Goal: Task Accomplishment & Management: Use online tool/utility

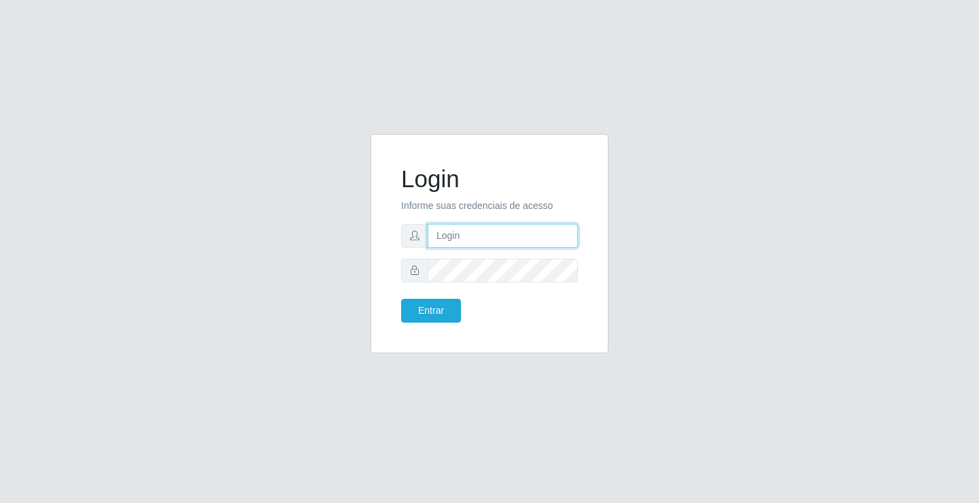
click at [504, 231] on input "text" at bounding box center [503, 236] width 150 height 24
type input "paulo@ideal"
click at [442, 312] on button "Entrar" at bounding box center [431, 311] width 60 height 24
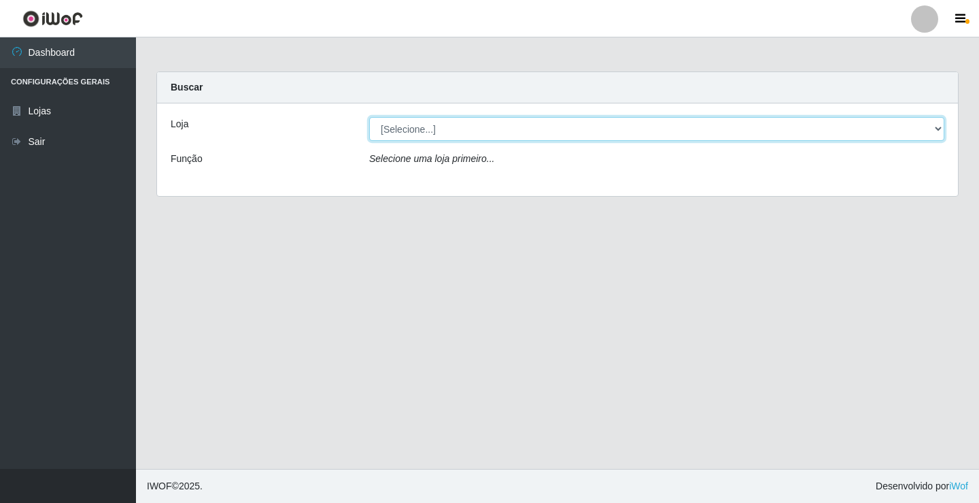
click at [425, 120] on select "[Selecione...] Ideal - Conceição" at bounding box center [656, 129] width 575 height 24
select select "231"
click at [369, 117] on select "[Selecione...] Ideal - Conceição" at bounding box center [656, 129] width 575 height 24
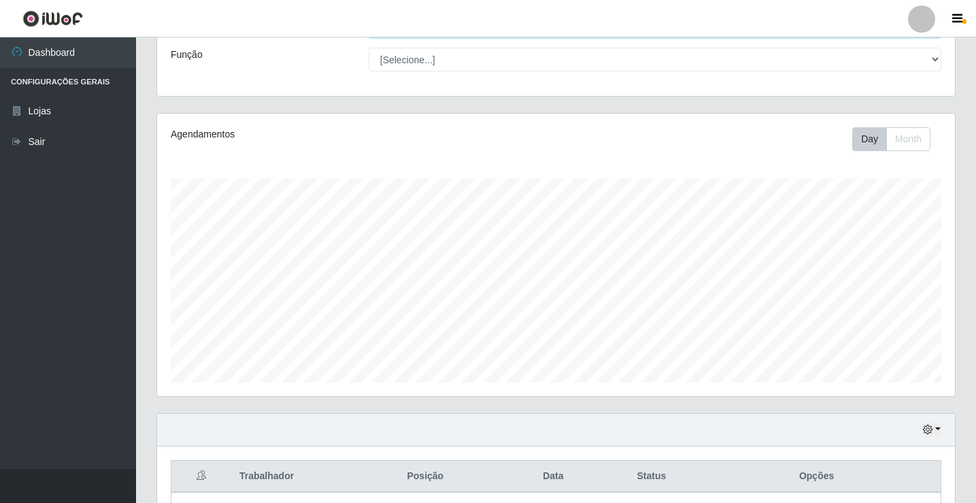
scroll to position [444, 0]
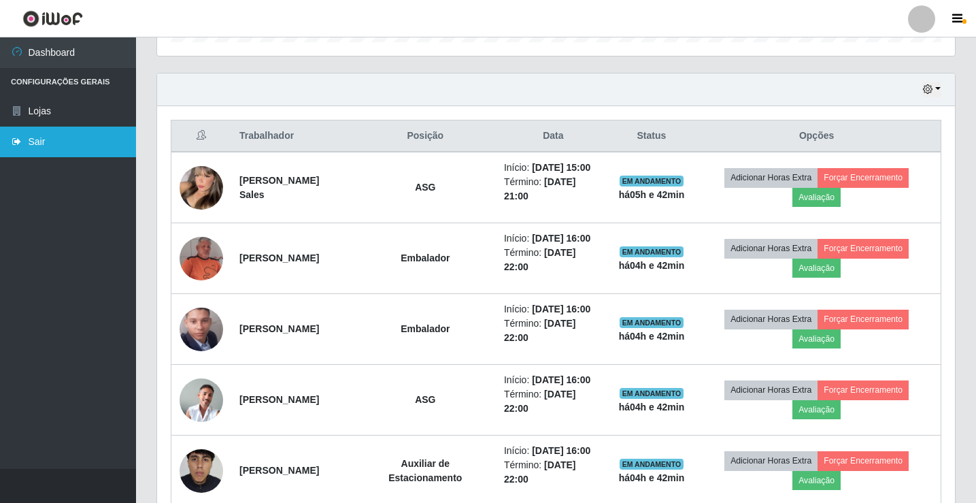
click at [59, 138] on link "Sair" at bounding box center [68, 141] width 136 height 31
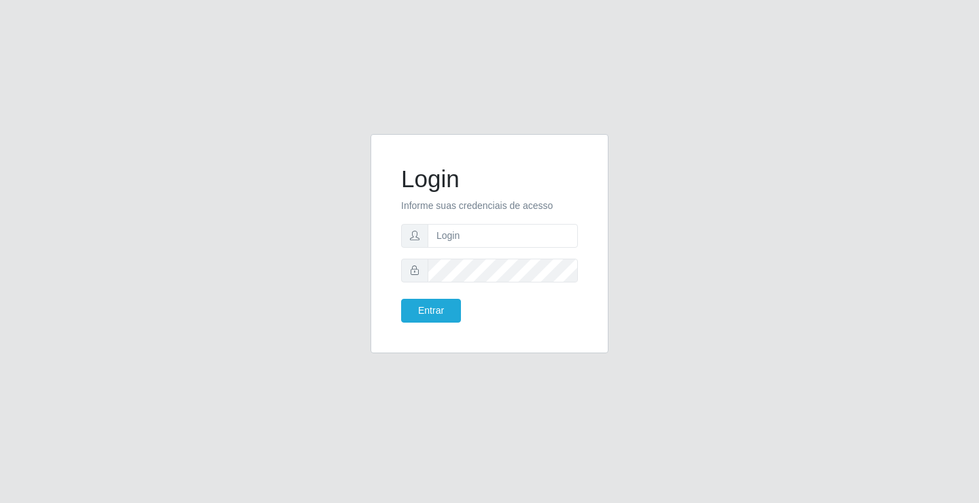
click at [214, 185] on div "Login Informe suas credenciais de acesso Entrar" at bounding box center [489, 251] width 775 height 235
click at [466, 233] on input "text" at bounding box center [503, 236] width 150 height 24
type input "paulo@ideal"
click at [444, 309] on button "Entrar" at bounding box center [431, 311] width 60 height 24
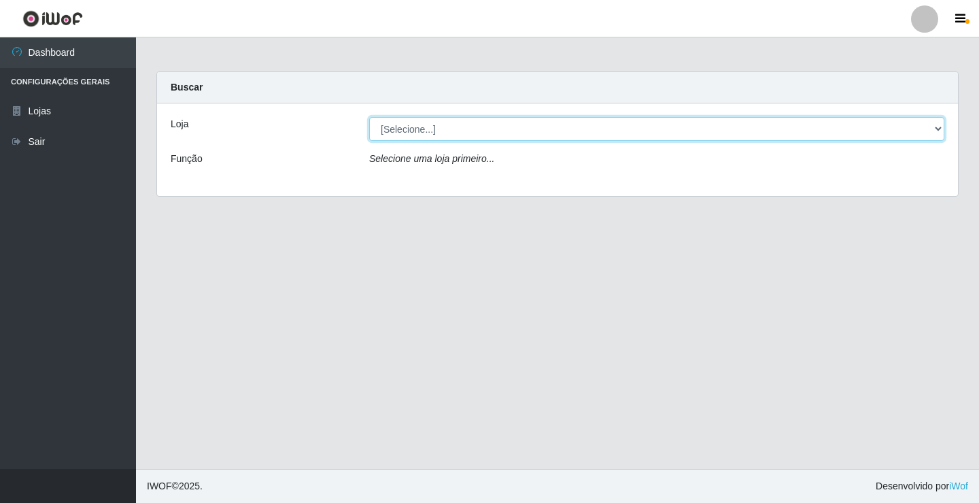
click at [447, 128] on select "[Selecione...] Ideal - Conceição" at bounding box center [656, 129] width 575 height 24
select select "231"
click at [369, 117] on select "[Selecione...] Ideal - Conceição" at bounding box center [656, 129] width 575 height 24
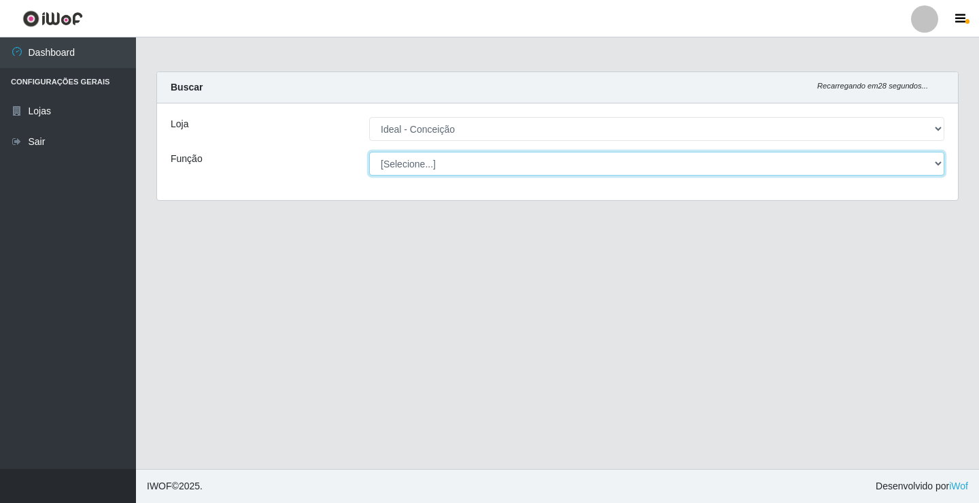
click at [461, 163] on select "[Selecione...] ASG ASG + ASG ++ Auxiliar de Estacionamento Auxiliar de Estacion…" at bounding box center [656, 164] width 575 height 24
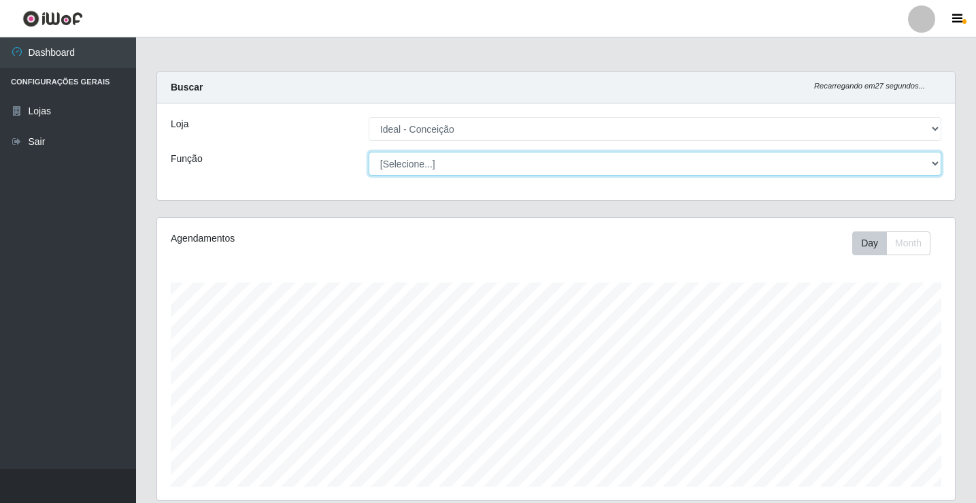
scroll to position [282, 798]
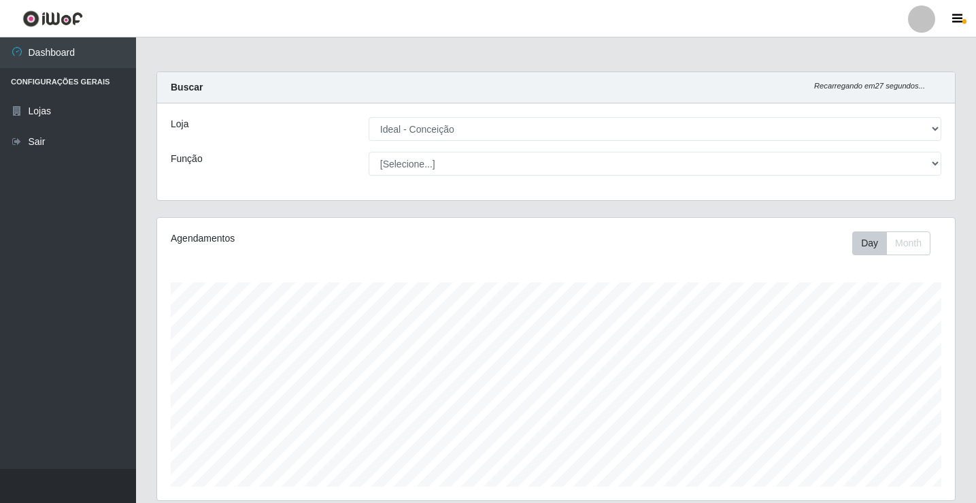
click at [309, 150] on div "Loja [Selecione...] Ideal - Conceição Função [Selecione...] ASG ASG + ASG ++ Au…" at bounding box center [556, 151] width 798 height 97
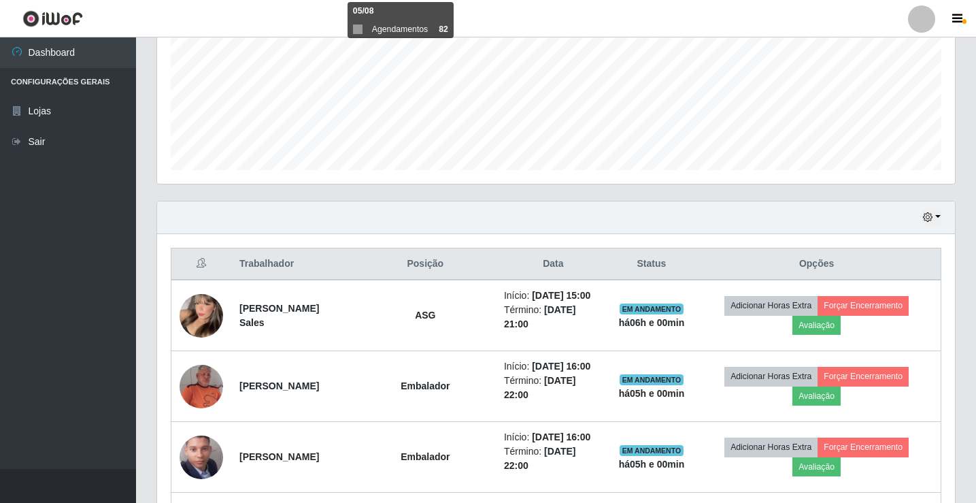
scroll to position [340, 0]
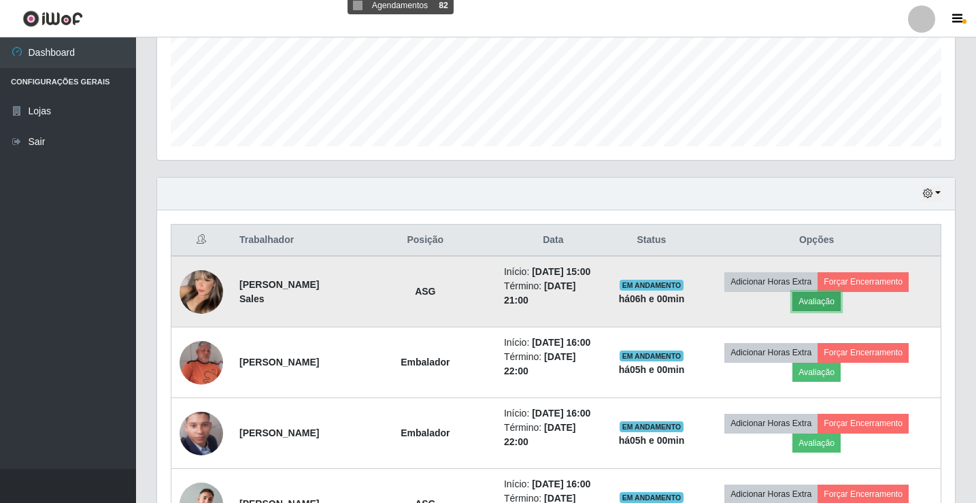
click at [838, 302] on button "Avaliação" at bounding box center [816, 301] width 48 height 19
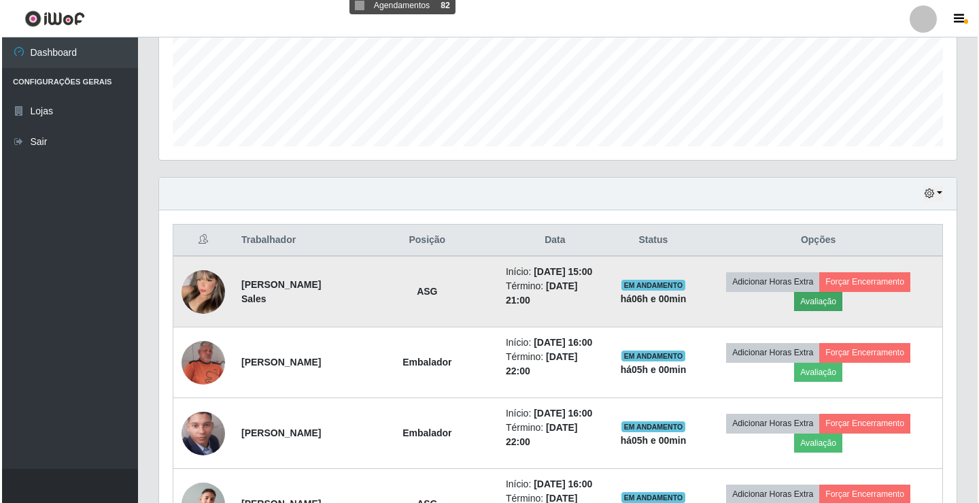
scroll to position [282, 791]
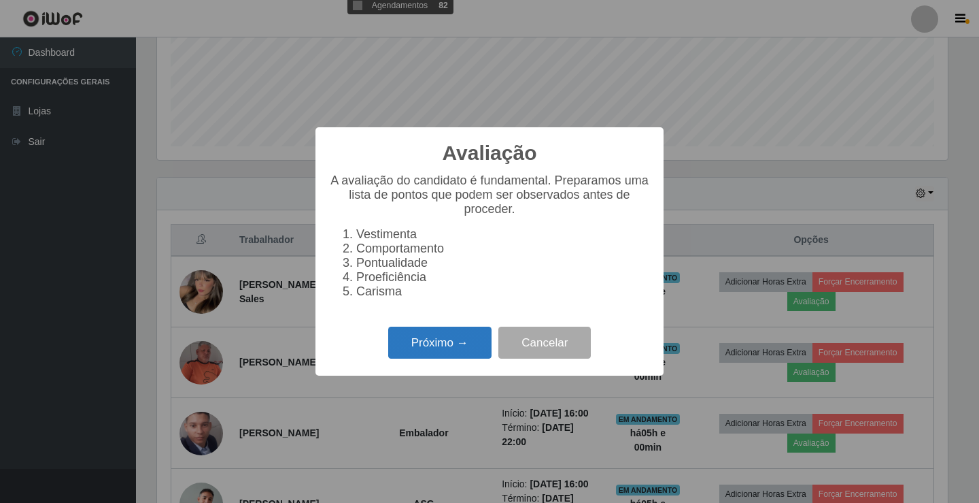
click at [447, 352] on button "Próximo →" at bounding box center [439, 342] width 103 height 32
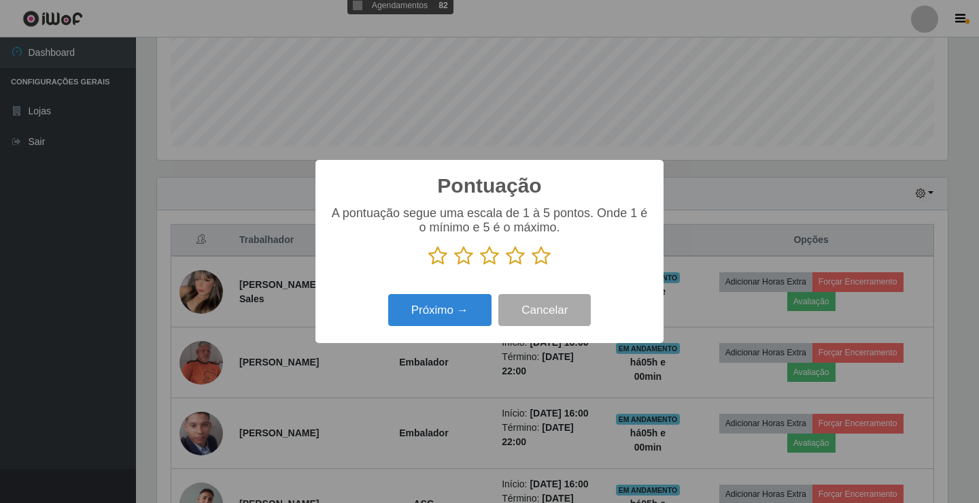
click at [516, 256] on icon at bounding box center [515, 255] width 19 height 20
click at [506, 266] on input "radio" at bounding box center [506, 266] width 0 height 0
click at [461, 307] on button "Próximo →" at bounding box center [439, 310] width 103 height 32
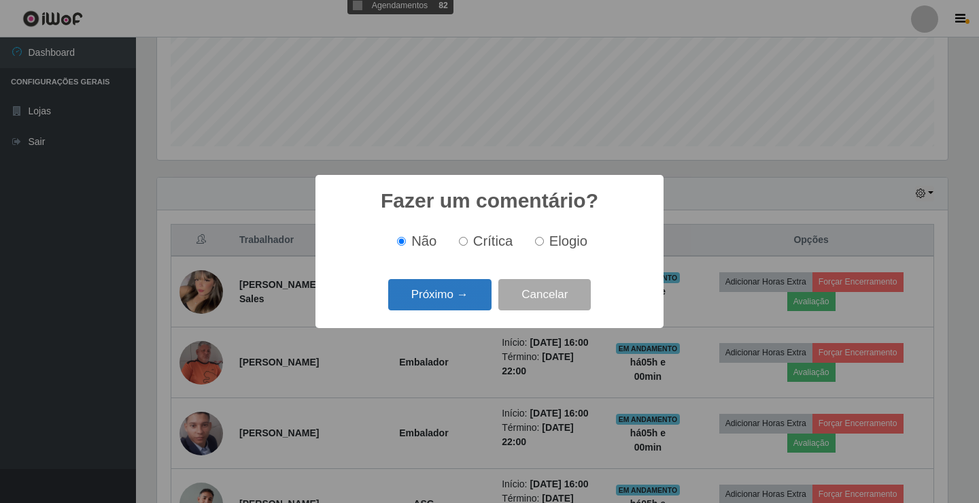
click at [466, 301] on button "Próximo →" at bounding box center [439, 295] width 103 height 32
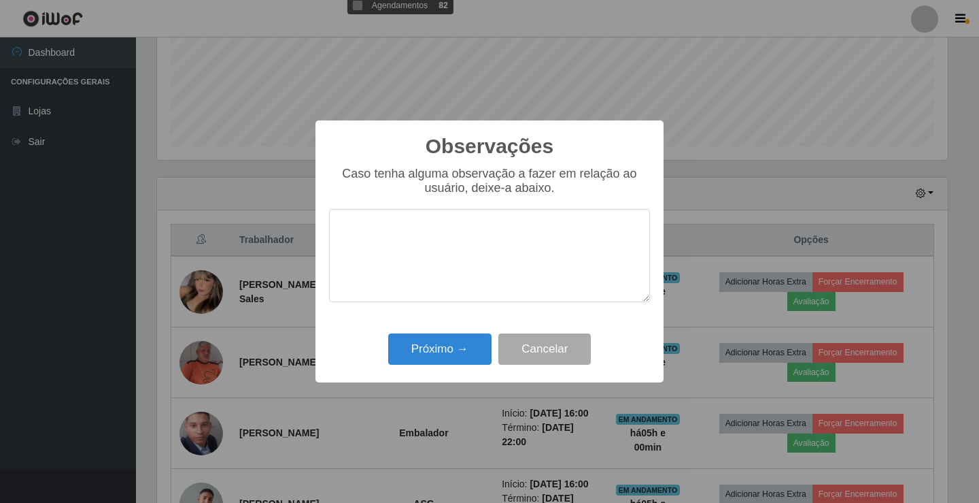
click at [450, 259] on textarea at bounding box center [489, 255] width 321 height 93
type textarea "bom trabalho"
click at [456, 343] on button "Próximo →" at bounding box center [439, 349] width 103 height 32
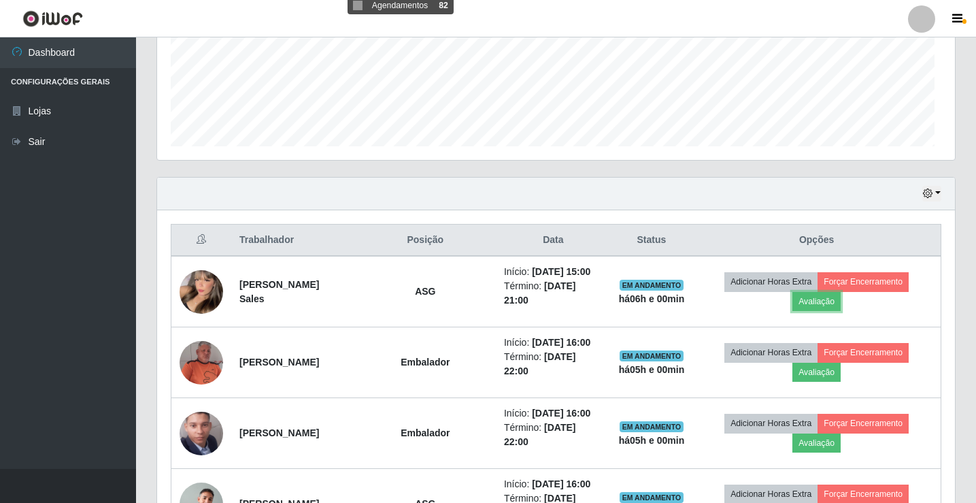
scroll to position [282, 798]
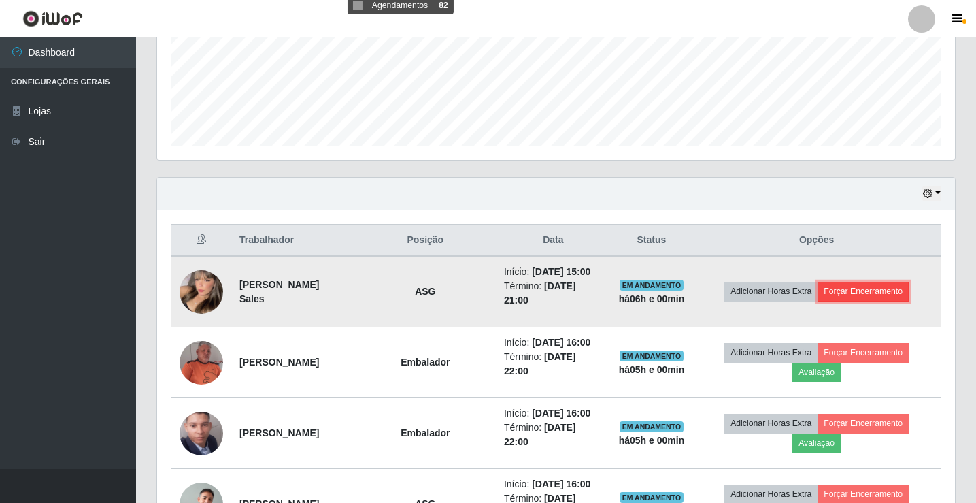
click at [861, 288] on button "Forçar Encerramento" at bounding box center [862, 291] width 91 height 19
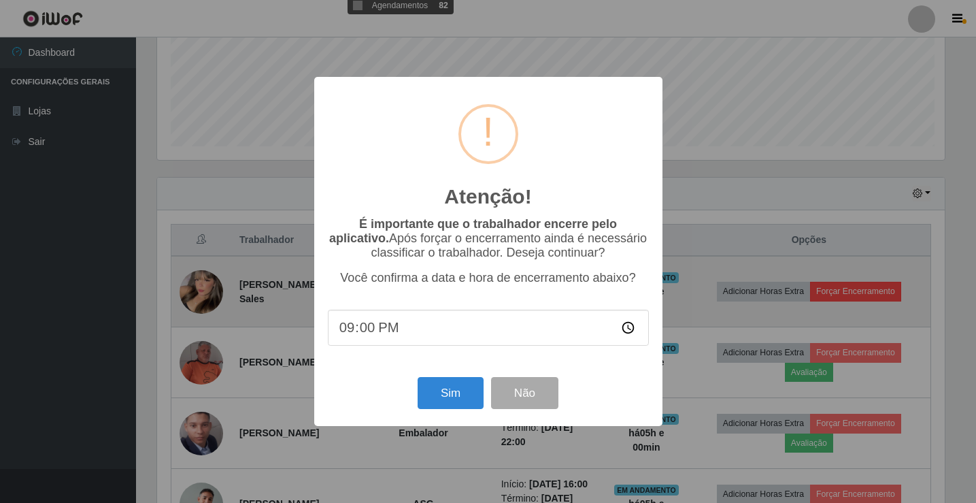
scroll to position [282, 791]
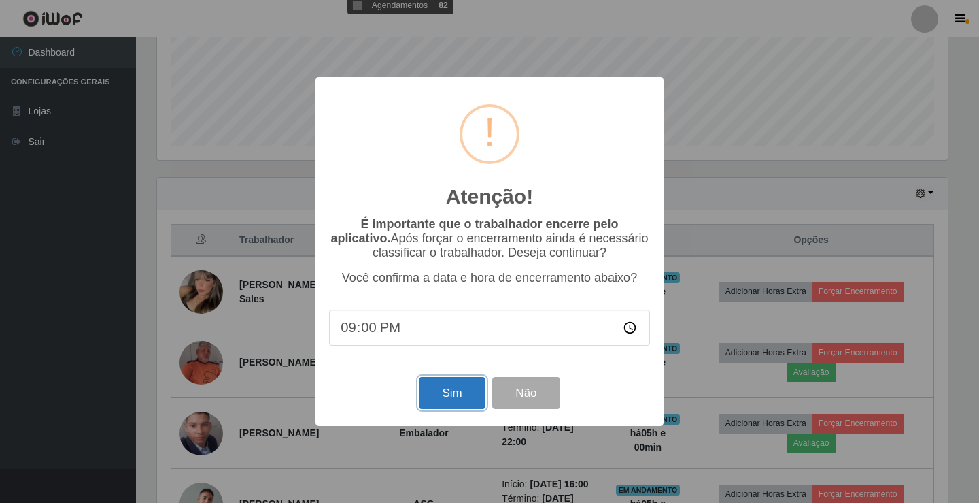
click at [451, 390] on button "Sim" at bounding box center [452, 393] width 66 height 32
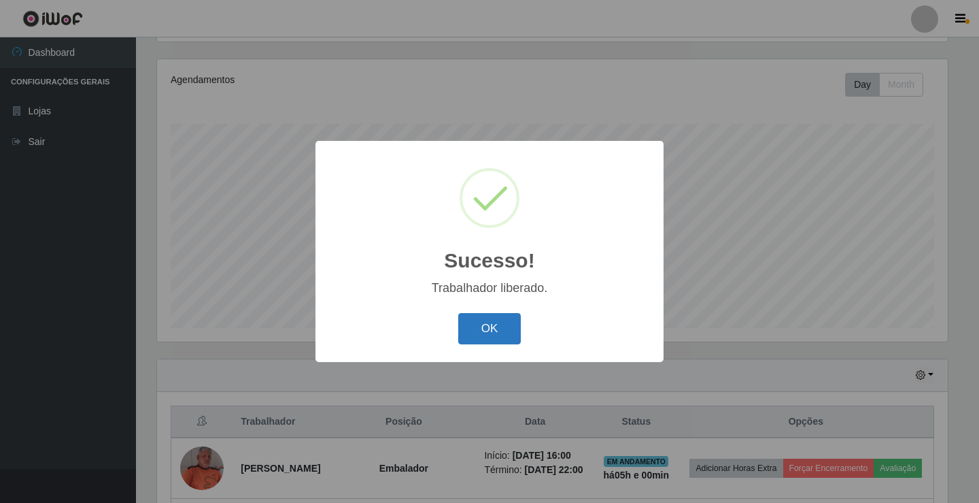
click at [475, 329] on button "OK" at bounding box center [489, 329] width 63 height 32
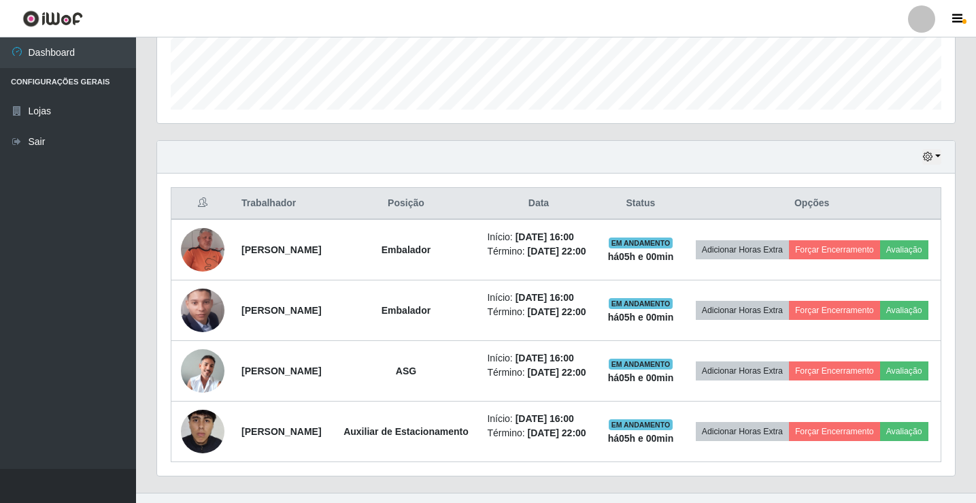
scroll to position [430, 0]
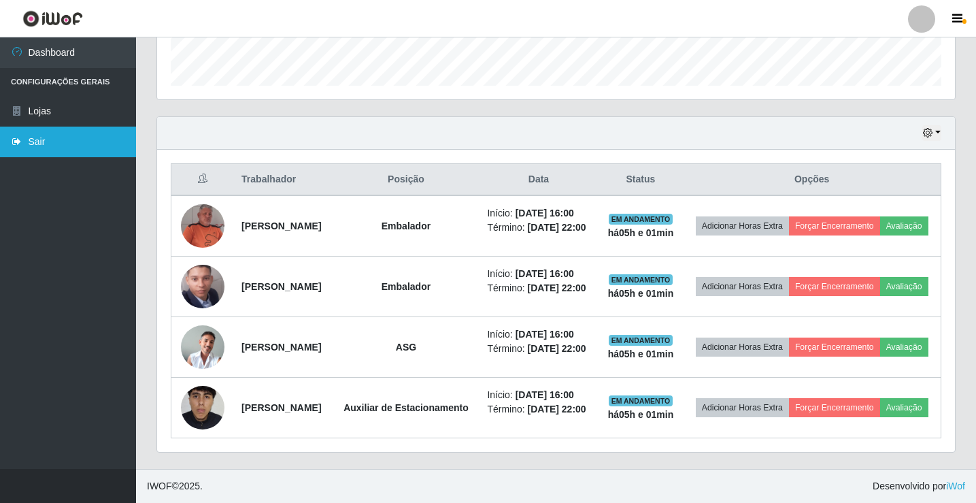
click at [34, 139] on link "Sair" at bounding box center [68, 141] width 136 height 31
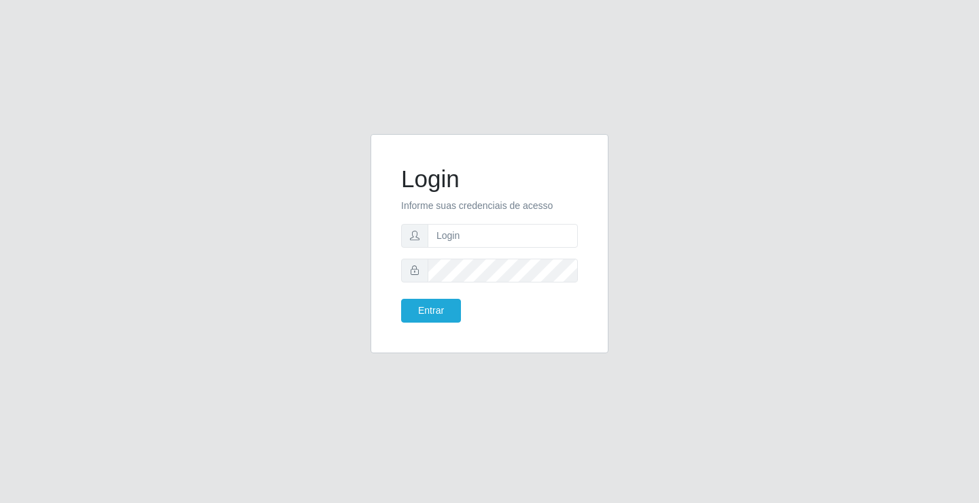
click at [184, 199] on div "Login Informe suas credenciais de acesso Entrar" at bounding box center [489, 251] width 775 height 235
click at [545, 237] on input "text" at bounding box center [503, 236] width 150 height 24
type input "william@ideal"
click at [401, 299] on button "Entrar" at bounding box center [431, 311] width 60 height 24
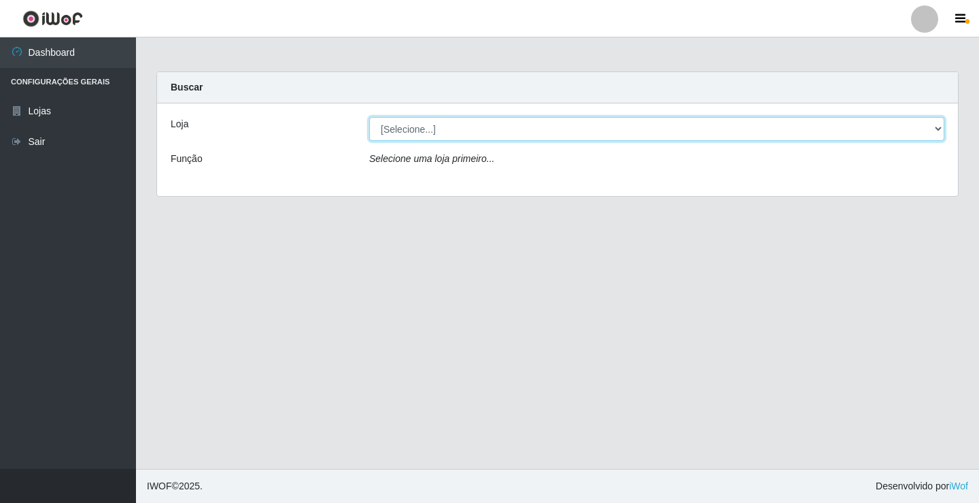
click at [426, 133] on select "[Selecione...] Ideal - Conceição" at bounding box center [656, 129] width 575 height 24
select select "231"
click at [369, 117] on select "[Selecione...] Ideal - Conceição" at bounding box center [656, 129] width 575 height 24
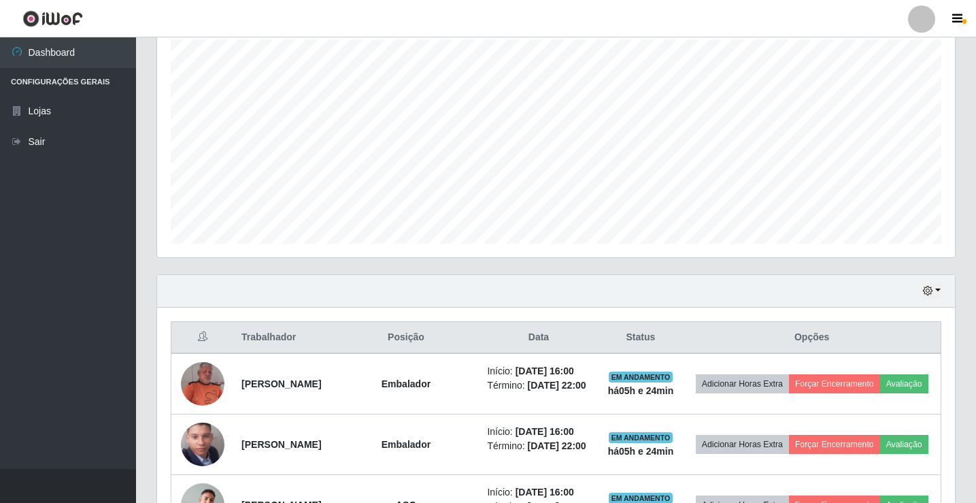
scroll to position [441, 0]
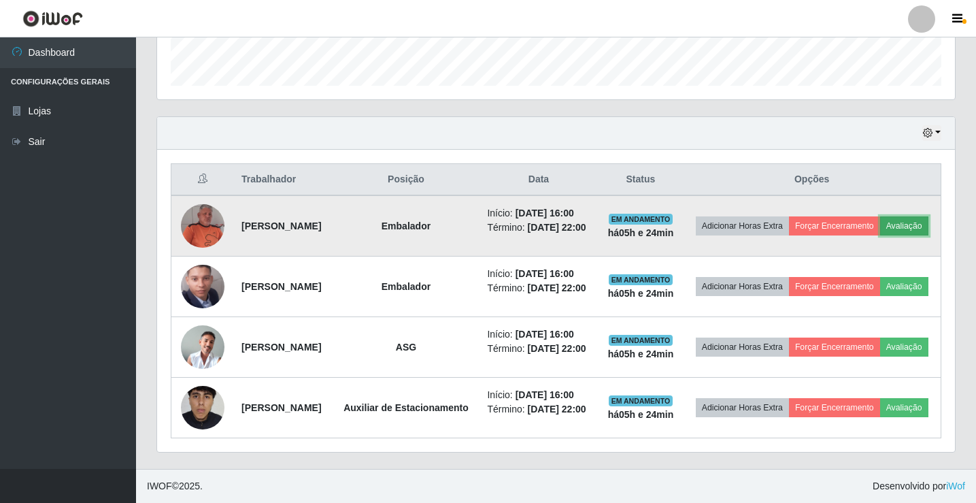
click at [880, 216] on button "Avaliação" at bounding box center [904, 225] width 48 height 19
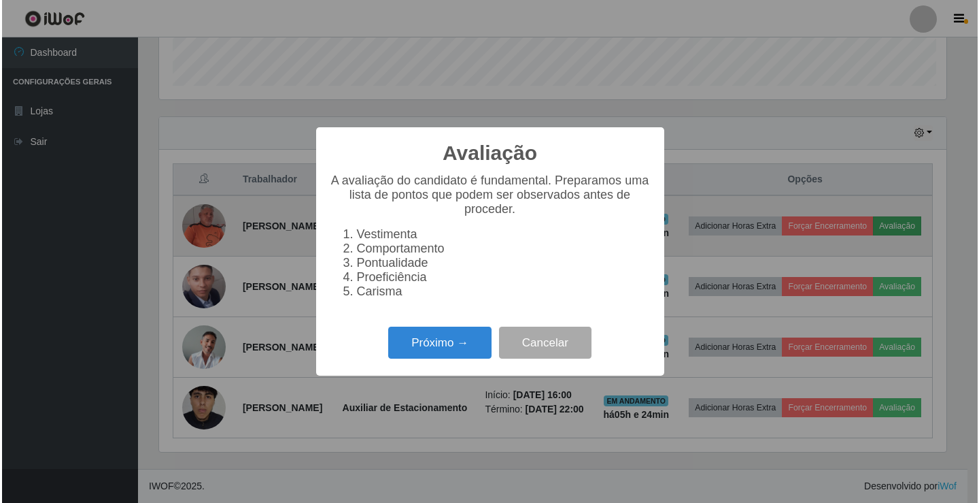
scroll to position [282, 791]
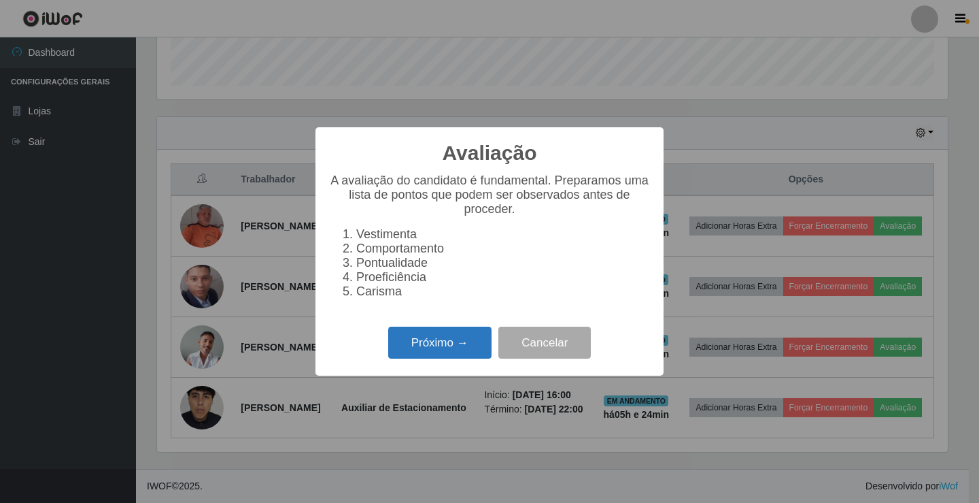
click at [428, 358] on button "Próximo →" at bounding box center [439, 342] width 103 height 32
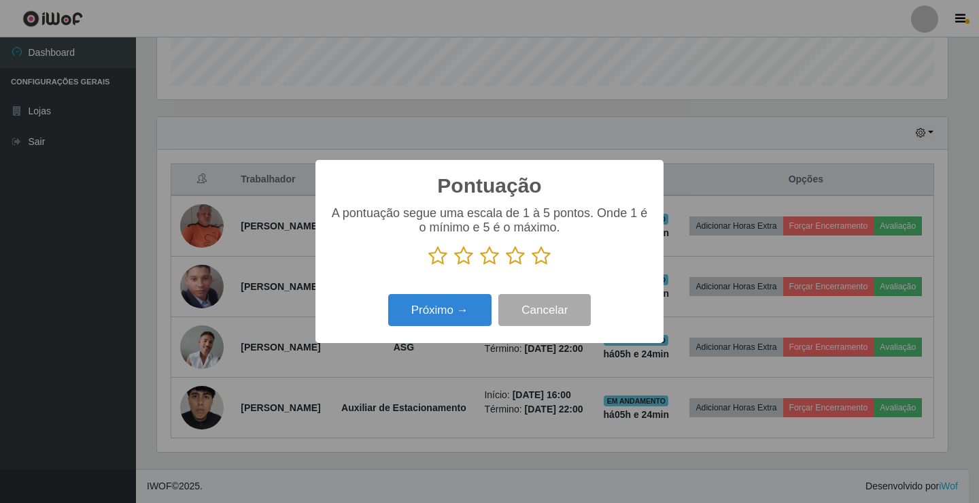
scroll to position [679729, 679221]
click at [538, 258] on icon at bounding box center [541, 255] width 19 height 20
click at [532, 266] on input "radio" at bounding box center [532, 266] width 0 height 0
click at [475, 301] on button "Próximo →" at bounding box center [439, 310] width 103 height 32
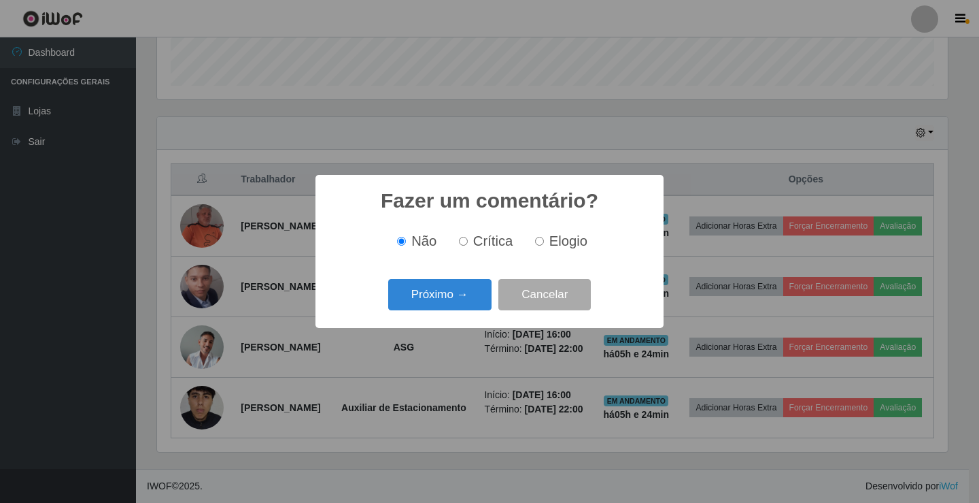
click at [475, 301] on button "Próximo →" at bounding box center [439, 295] width 103 height 32
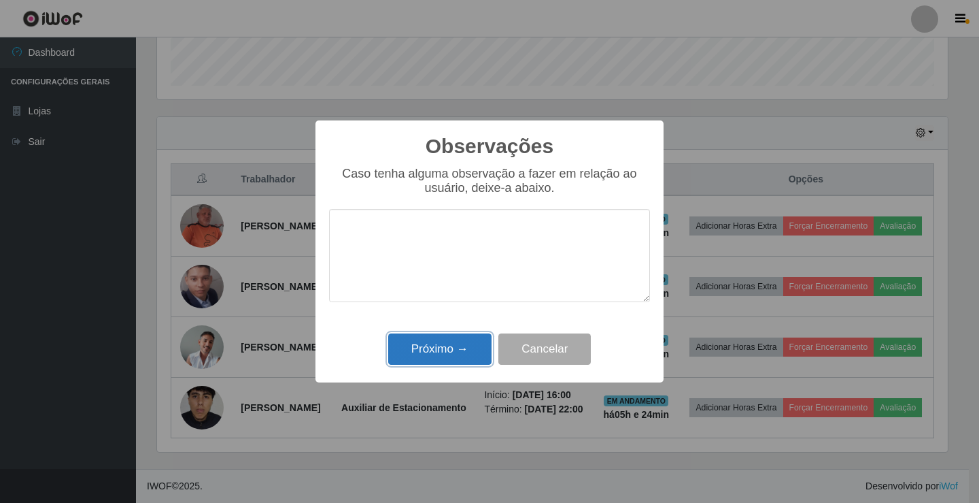
click at [475, 346] on button "Próximo →" at bounding box center [439, 349] width 103 height 32
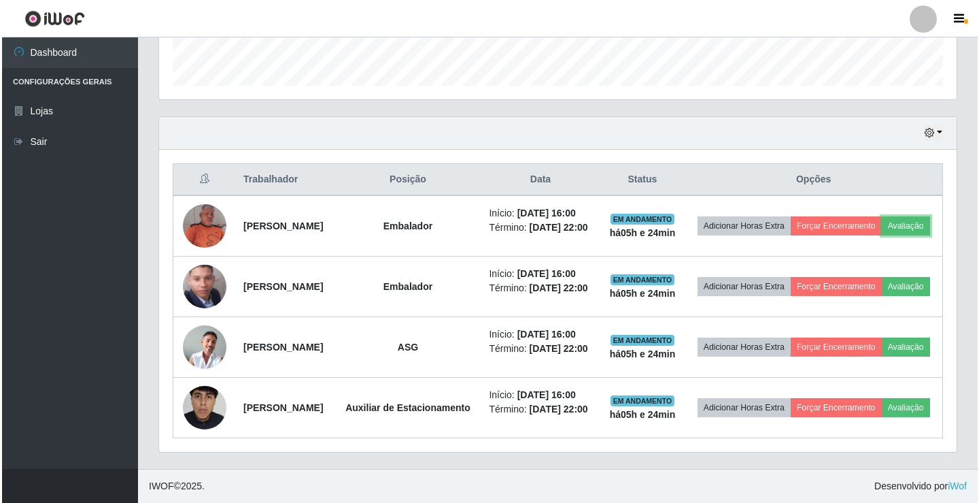
scroll to position [282, 798]
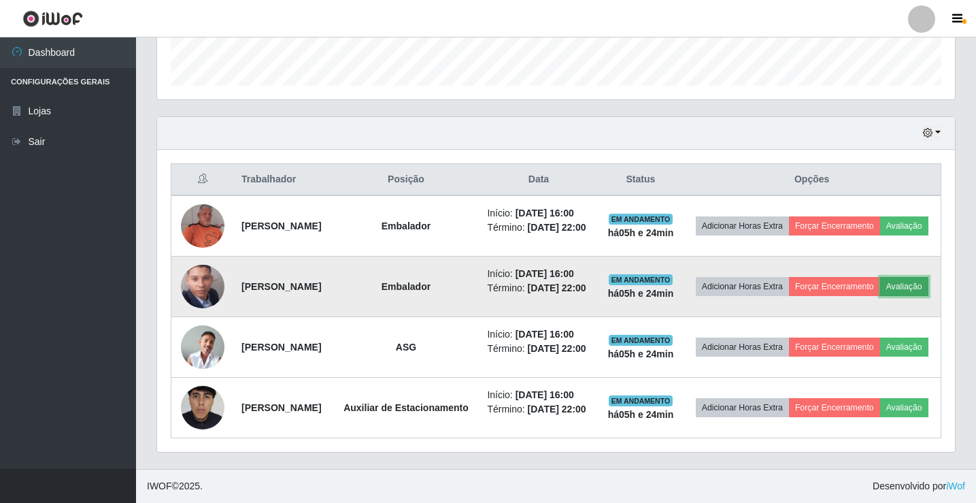
click at [880, 277] on button "Avaliação" at bounding box center [904, 286] width 48 height 19
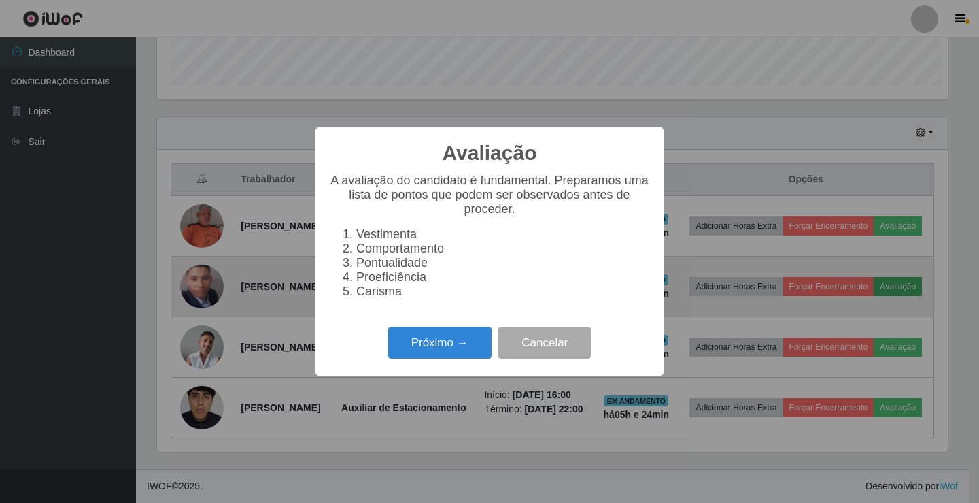
scroll to position [282, 791]
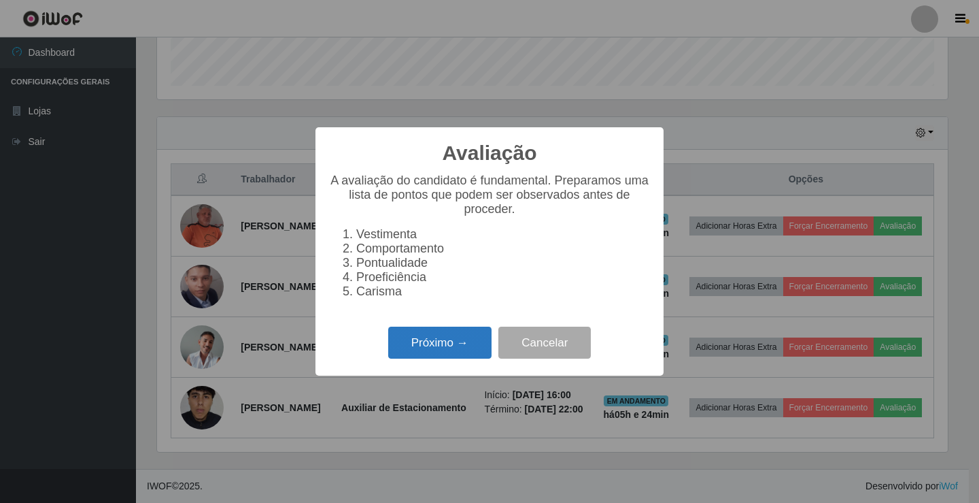
click at [487, 357] on button "Próximo →" at bounding box center [439, 342] width 103 height 32
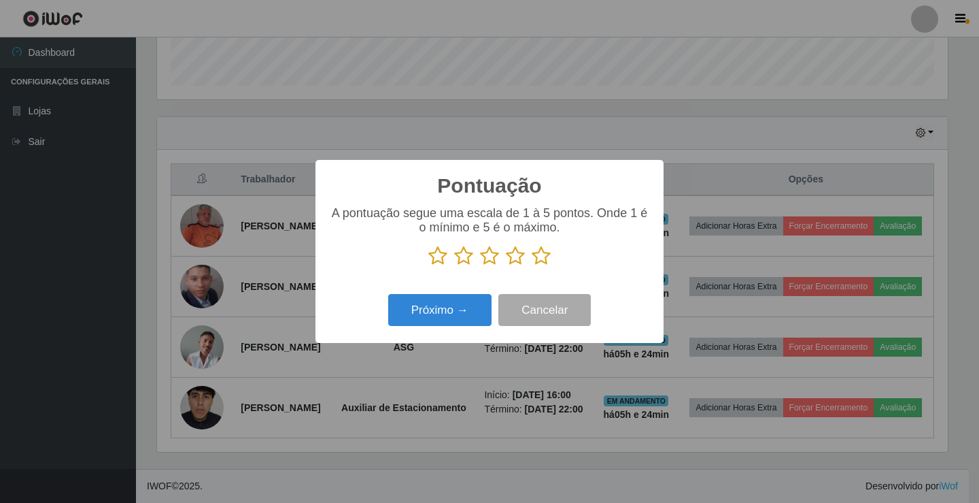
scroll to position [679729, 679221]
click at [548, 256] on icon at bounding box center [541, 255] width 19 height 20
click at [532, 266] on input "radio" at bounding box center [532, 266] width 0 height 0
click at [484, 301] on button "Próximo →" at bounding box center [439, 310] width 103 height 32
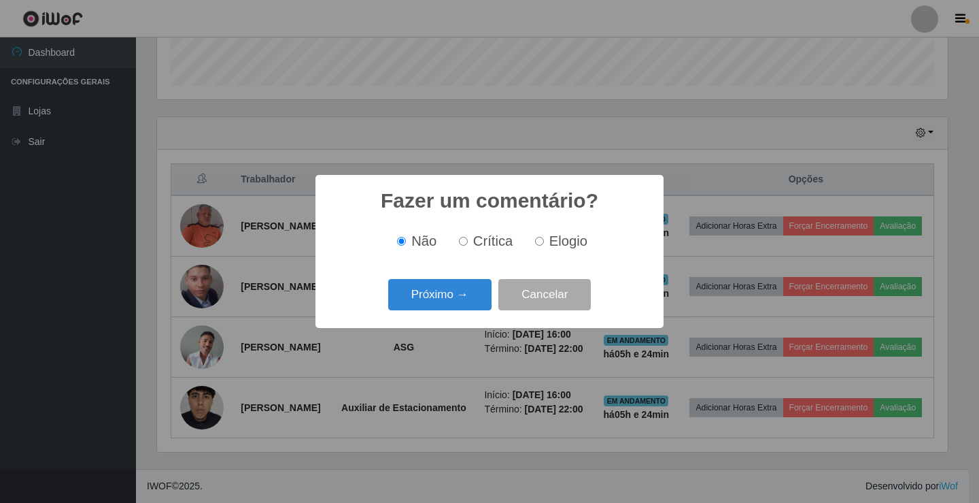
click at [484, 302] on button "Próximo →" at bounding box center [439, 295] width 103 height 32
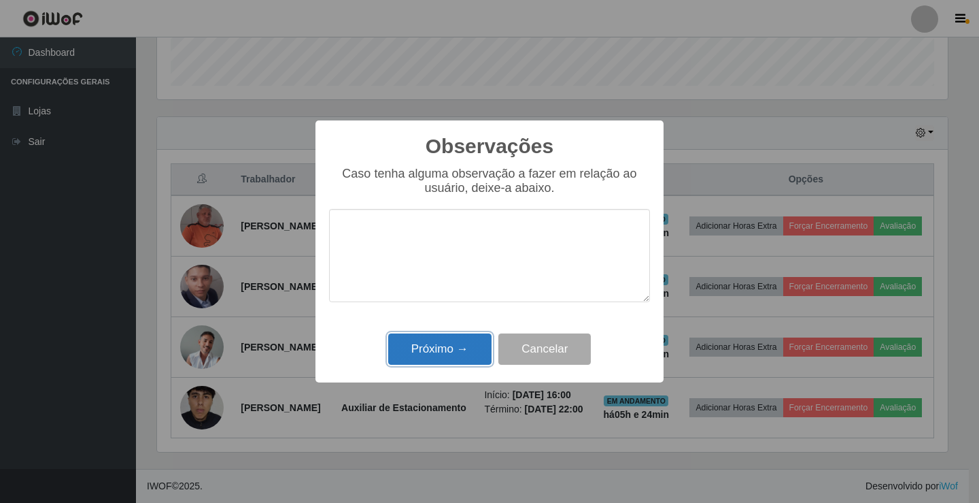
click at [462, 357] on button "Próximo →" at bounding box center [439, 349] width 103 height 32
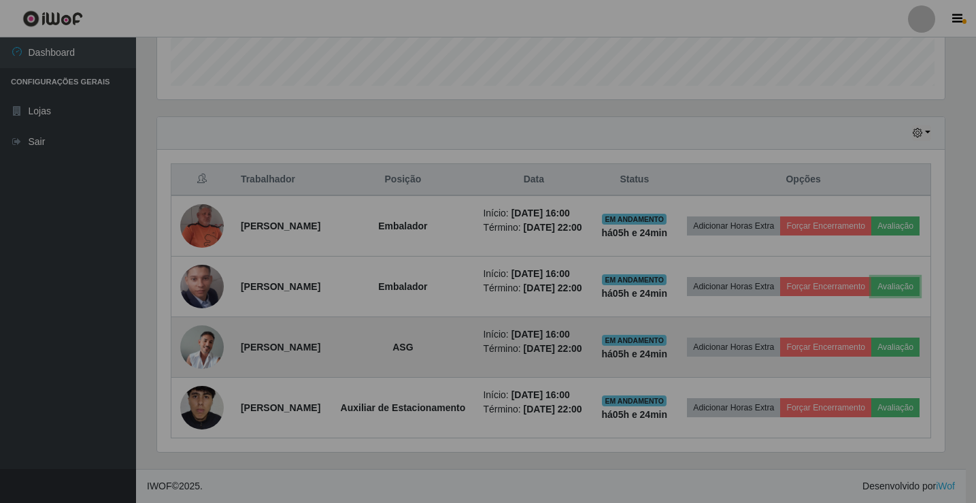
scroll to position [282, 798]
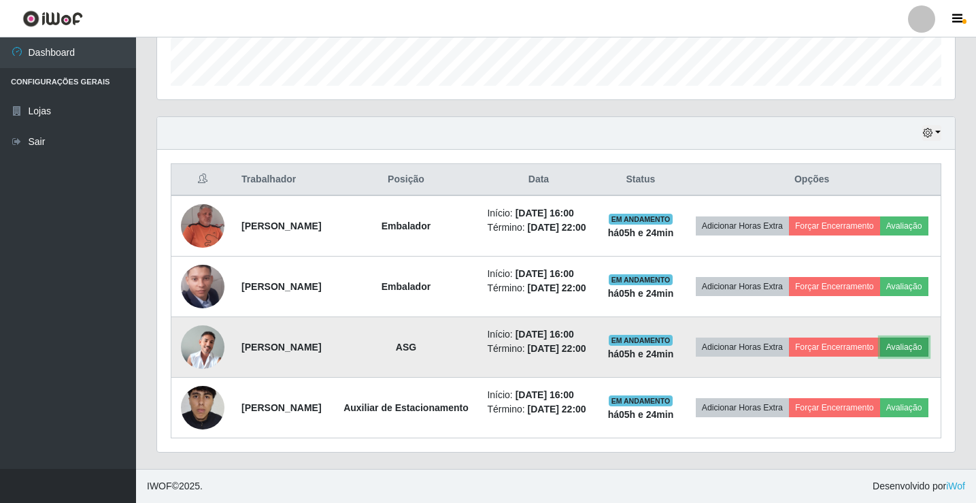
click at [880, 337] on button "Avaliação" at bounding box center [904, 346] width 48 height 19
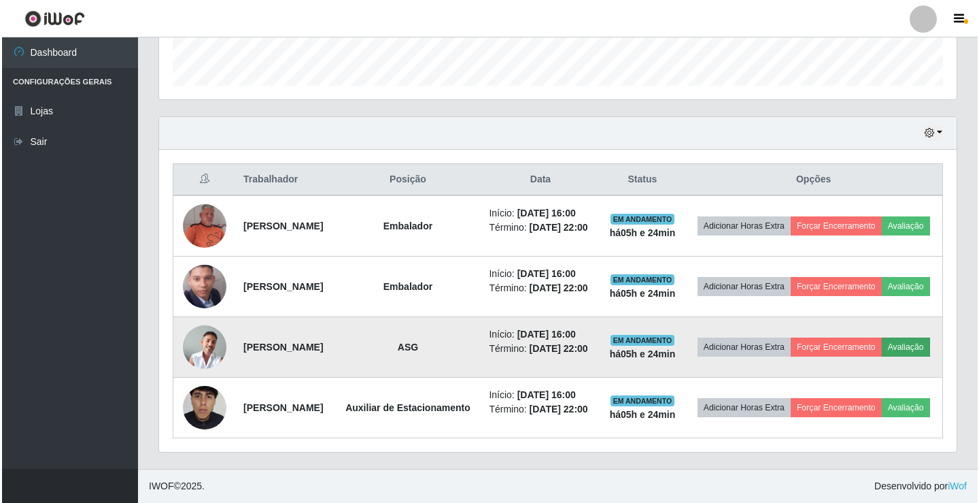
scroll to position [282, 791]
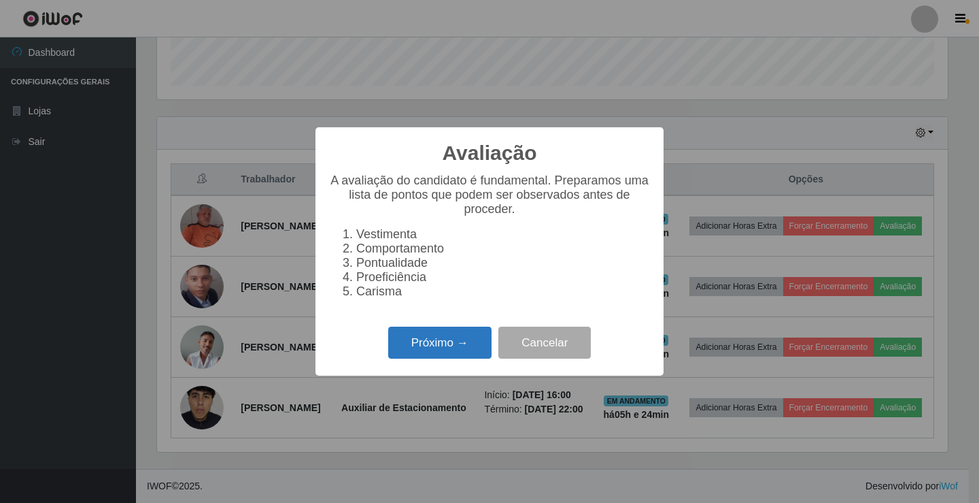
click at [436, 354] on button "Próximo →" at bounding box center [439, 342] width 103 height 32
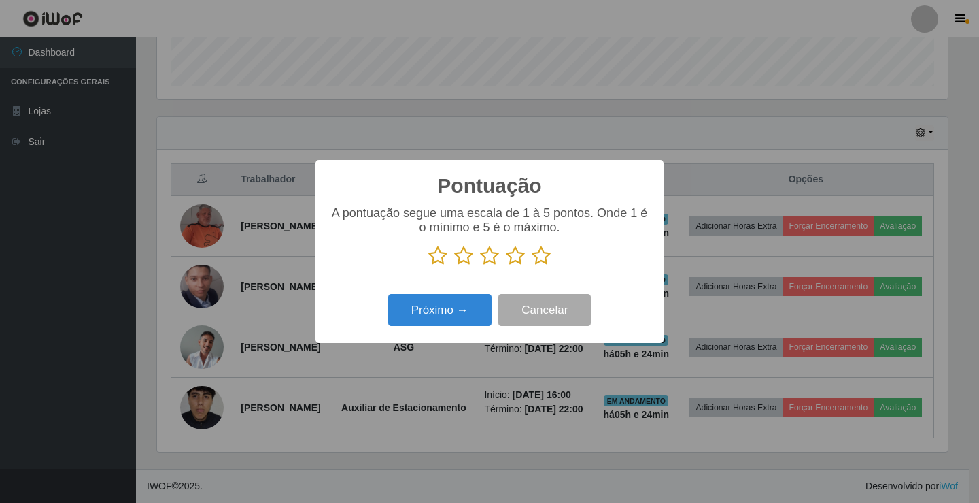
click at [538, 258] on icon at bounding box center [541, 255] width 19 height 20
click at [532, 266] on input "radio" at bounding box center [532, 266] width 0 height 0
click at [476, 318] on button "Próximo →" at bounding box center [439, 310] width 103 height 32
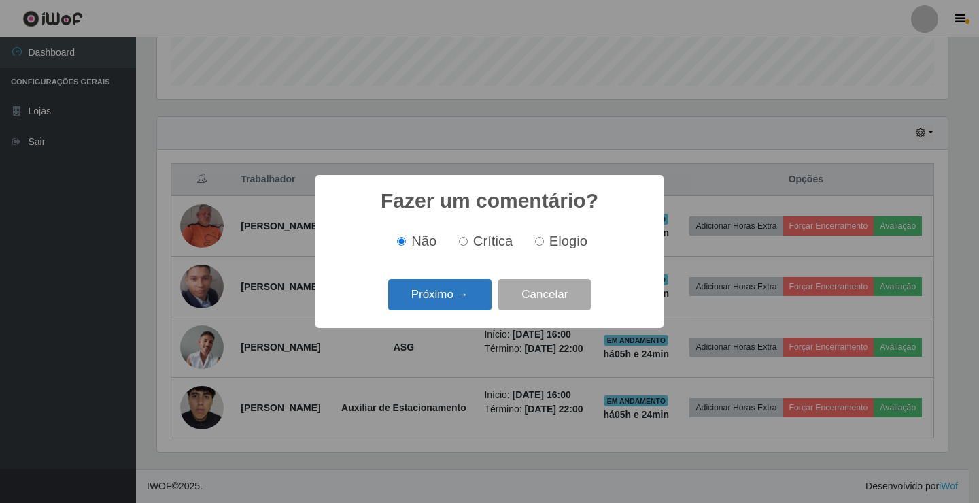
click at [475, 304] on button "Próximo →" at bounding box center [439, 295] width 103 height 32
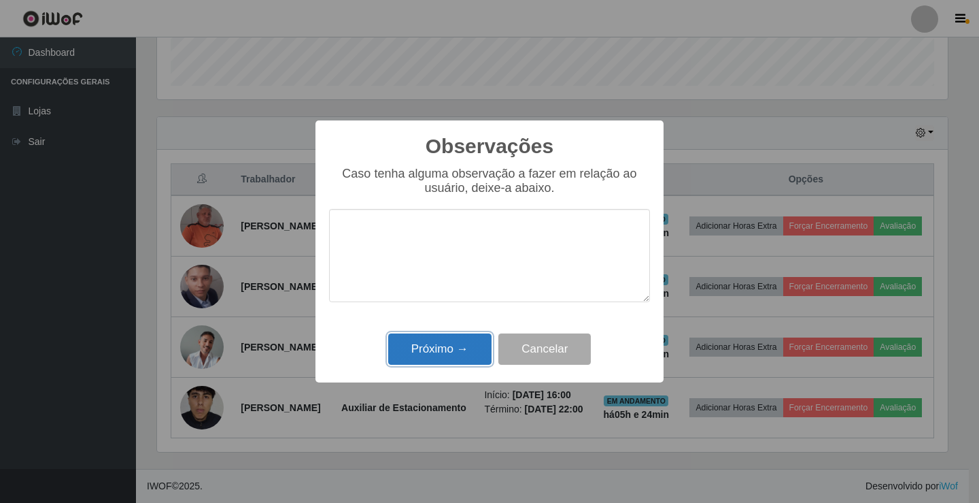
click at [482, 344] on button "Próximo →" at bounding box center [439, 349] width 103 height 32
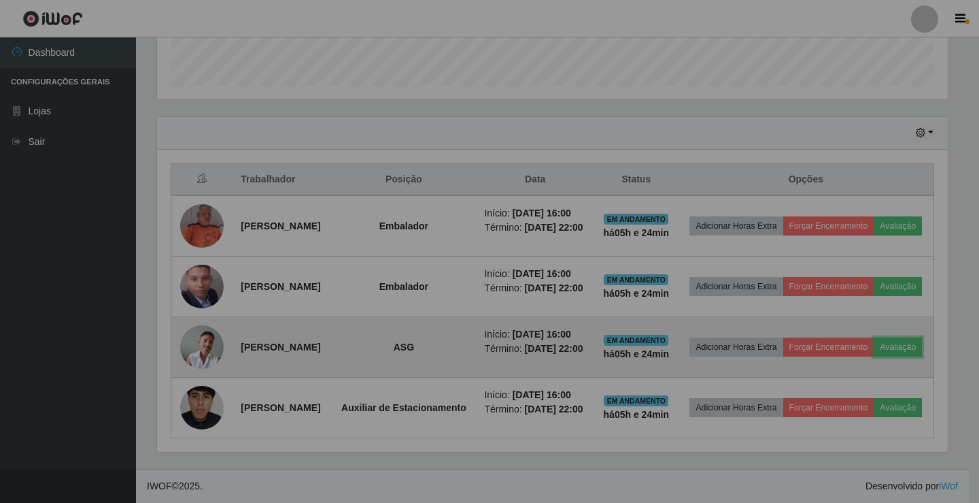
scroll to position [282, 798]
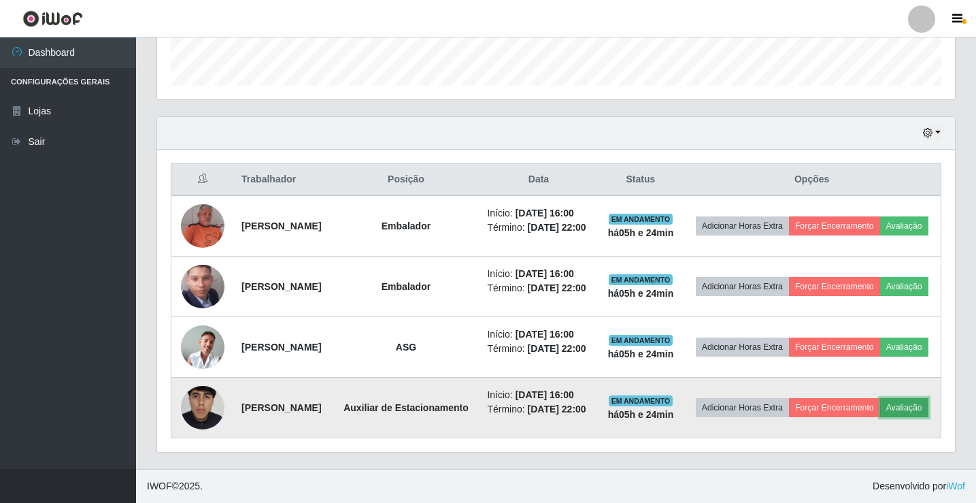
click at [880, 414] on button "Avaliação" at bounding box center [904, 407] width 48 height 19
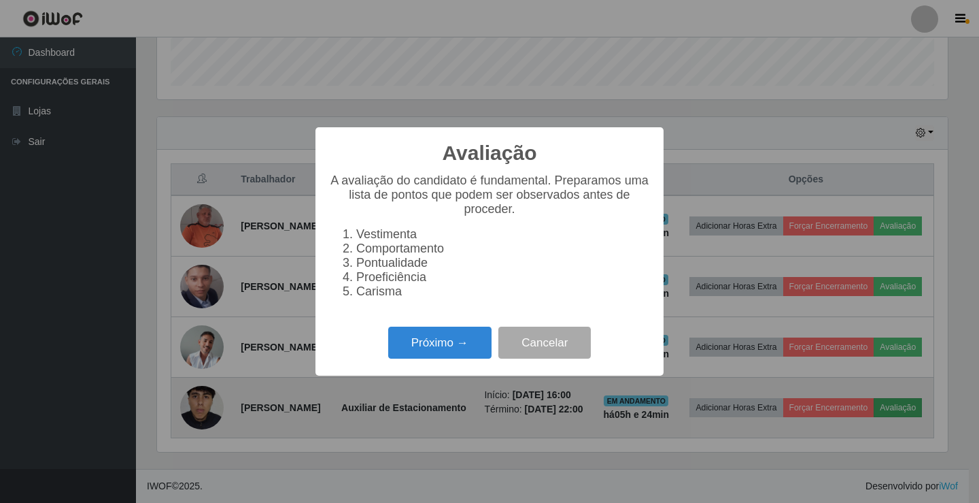
scroll to position [282, 791]
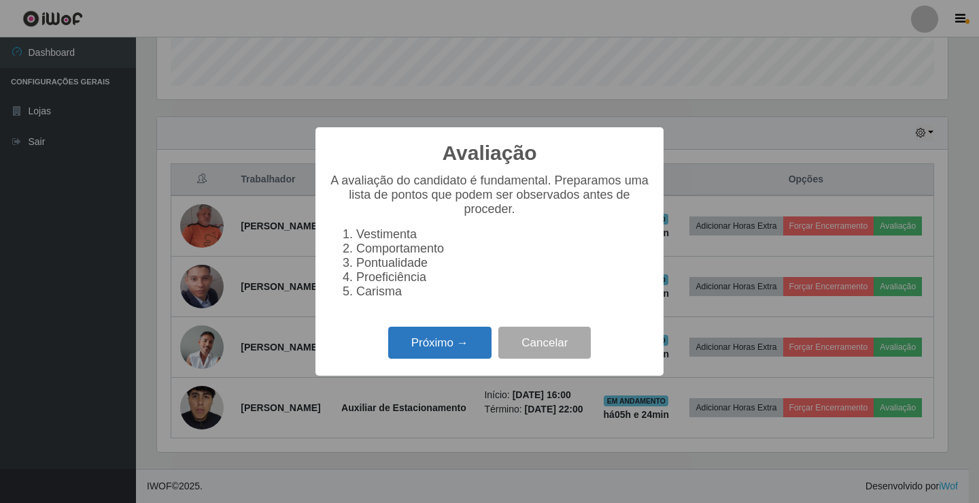
click at [468, 347] on button "Próximo →" at bounding box center [439, 342] width 103 height 32
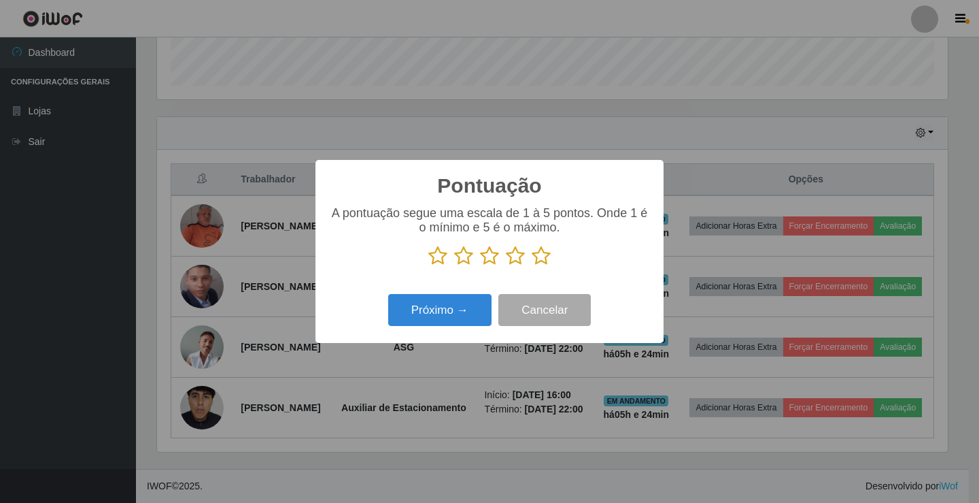
click at [539, 258] on icon at bounding box center [541, 255] width 19 height 20
click at [532, 266] on input "radio" at bounding box center [532, 266] width 0 height 0
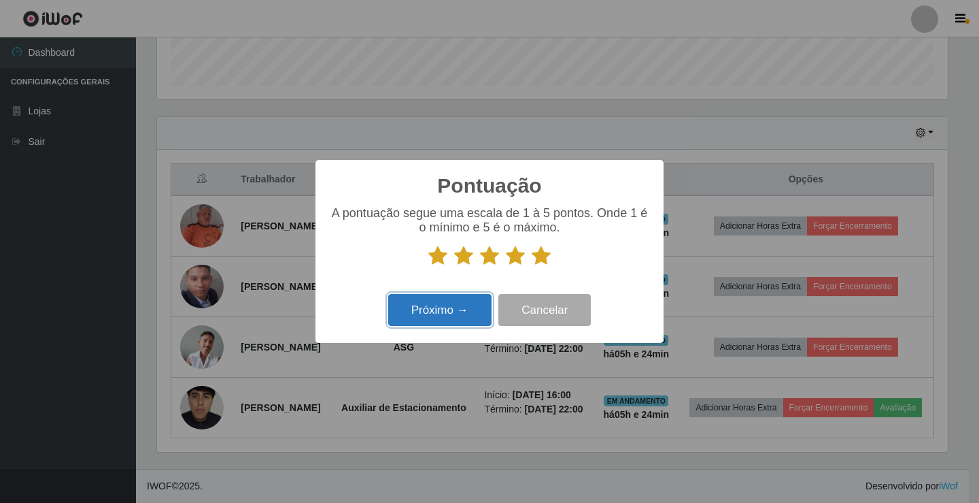
click at [468, 310] on button "Próximo →" at bounding box center [439, 310] width 103 height 32
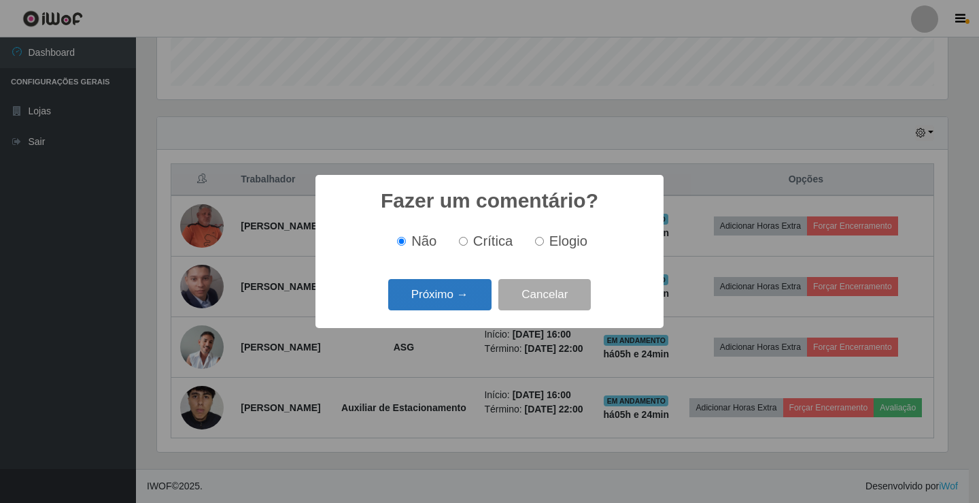
click at [469, 305] on button "Próximo →" at bounding box center [439, 295] width 103 height 32
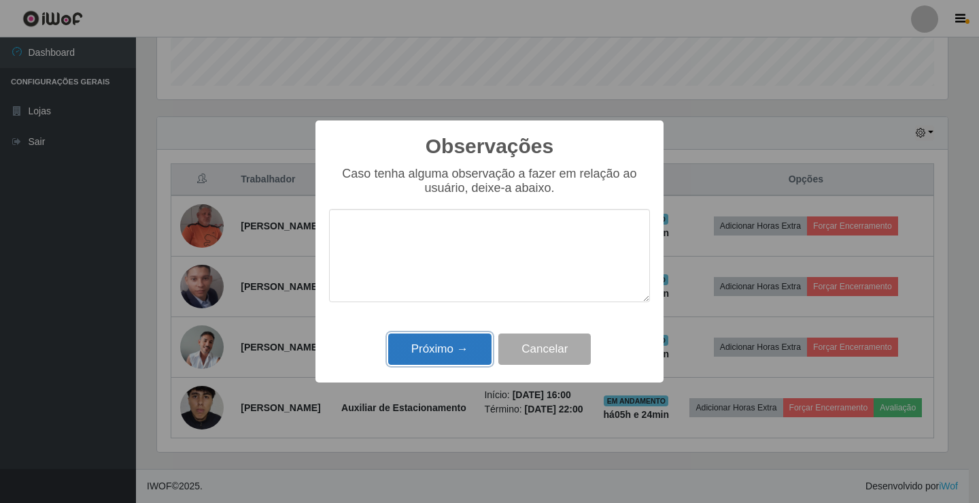
click at [459, 348] on button "Próximo →" at bounding box center [439, 349] width 103 height 32
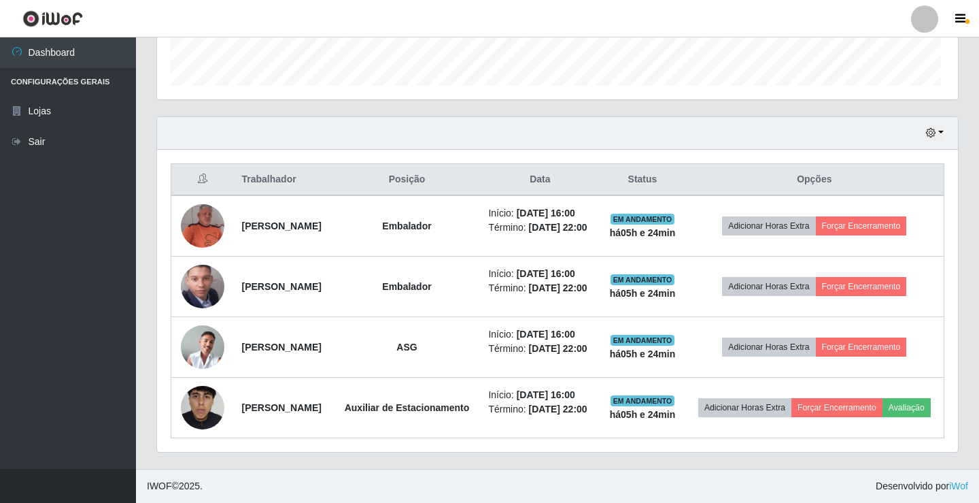
scroll to position [282, 798]
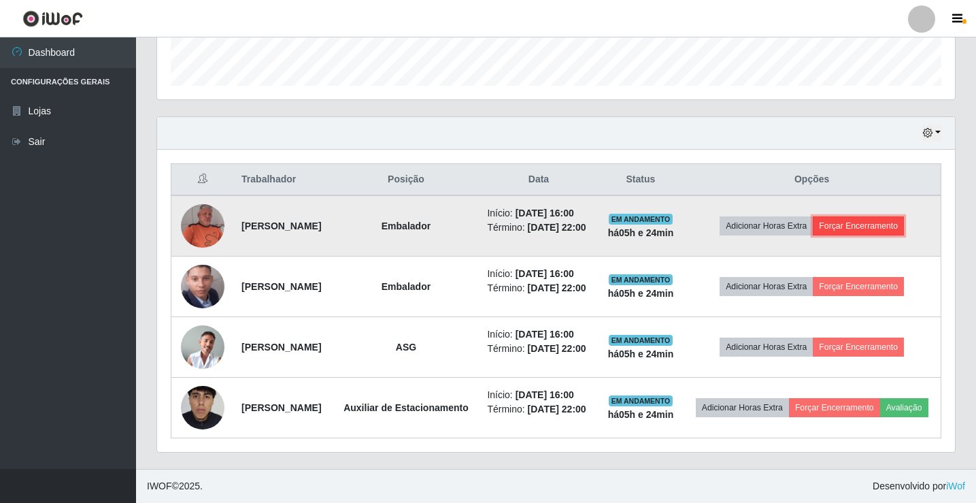
click at [885, 216] on button "Forçar Encerramento" at bounding box center [858, 225] width 91 height 19
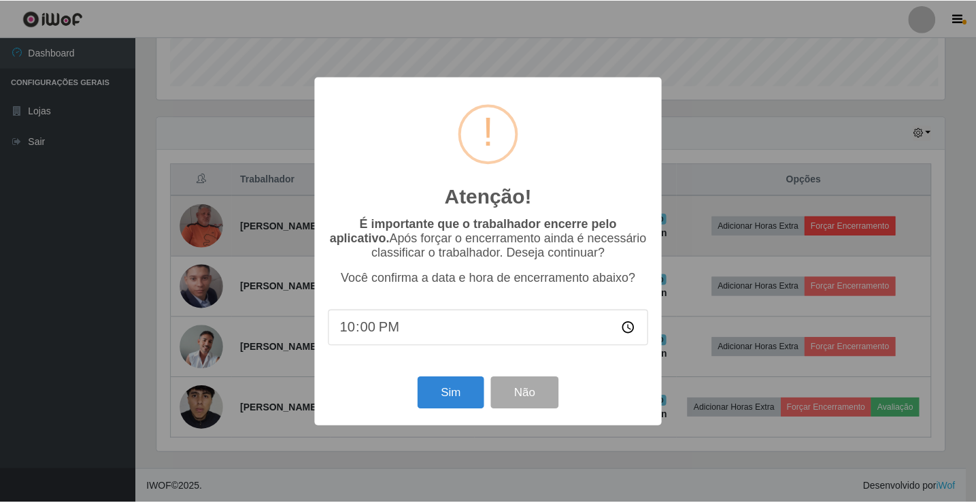
scroll to position [282, 791]
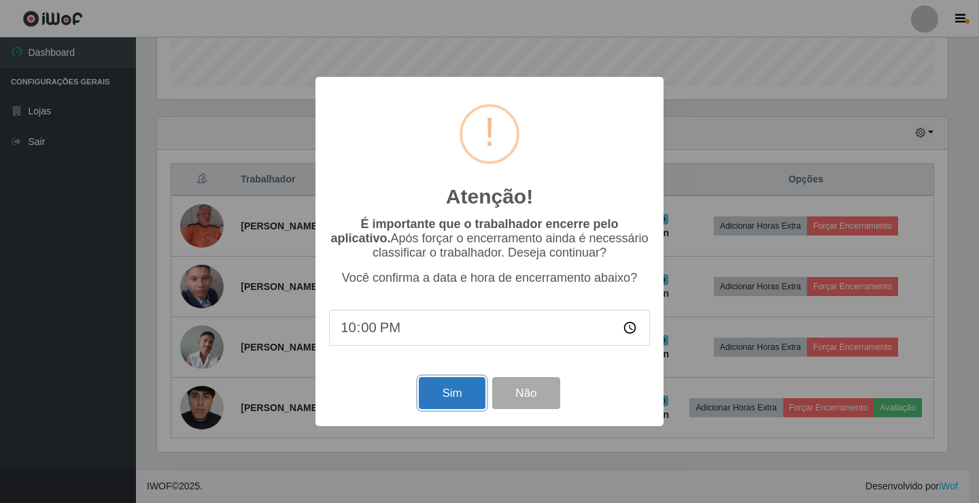
click at [459, 396] on button "Sim" at bounding box center [452, 393] width 66 height 32
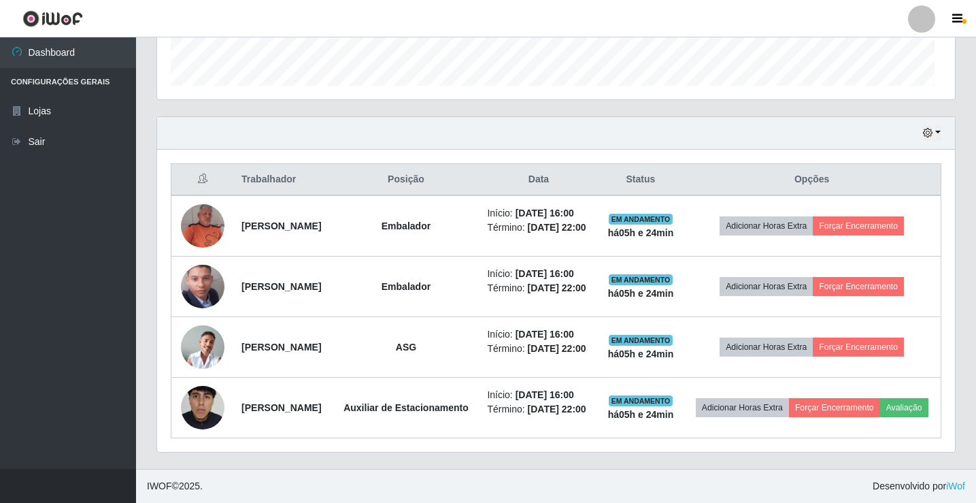
scroll to position [0, 0]
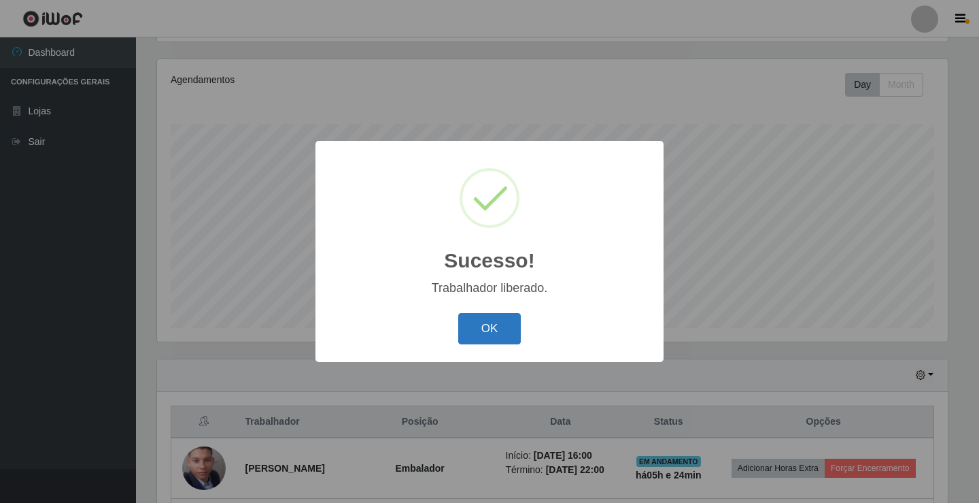
click at [494, 318] on button "OK" at bounding box center [489, 329] width 63 height 32
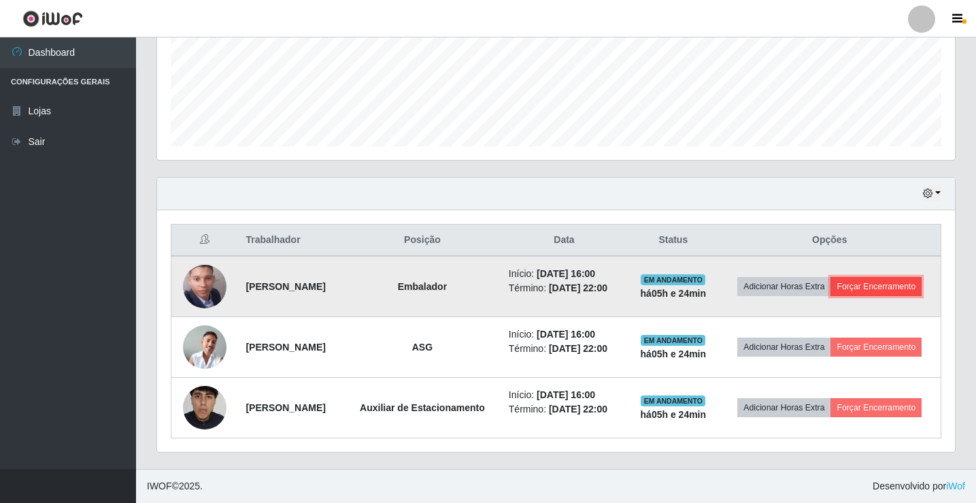
click at [890, 289] on button "Forçar Encerramento" at bounding box center [875, 286] width 91 height 19
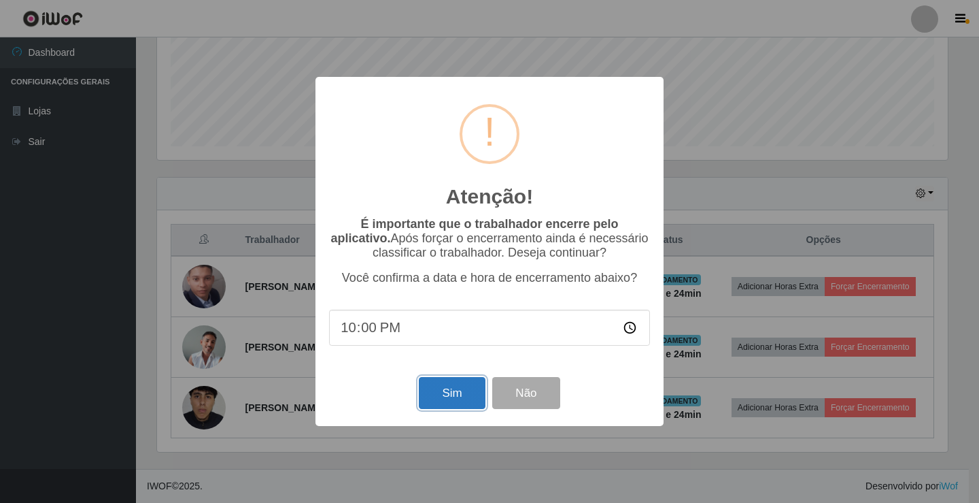
click at [442, 401] on button "Sim" at bounding box center [452, 393] width 66 height 32
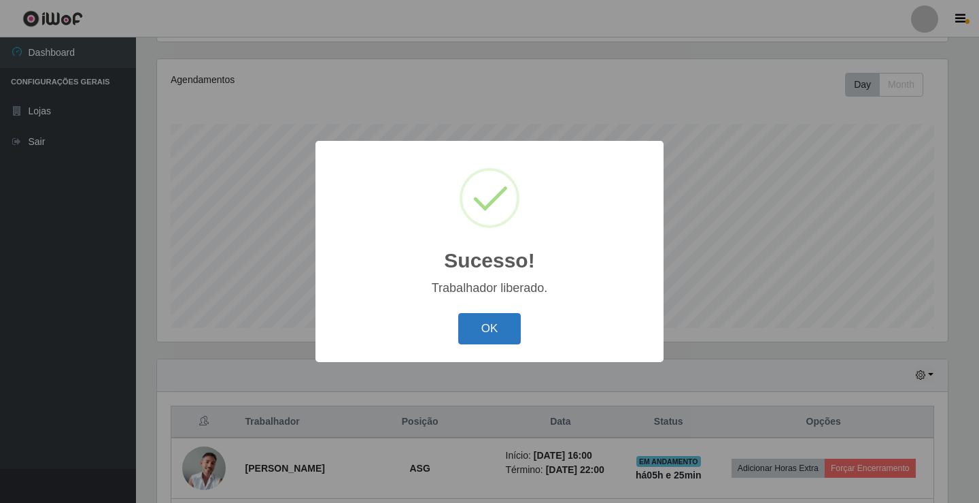
click at [506, 325] on button "OK" at bounding box center [489, 329] width 63 height 32
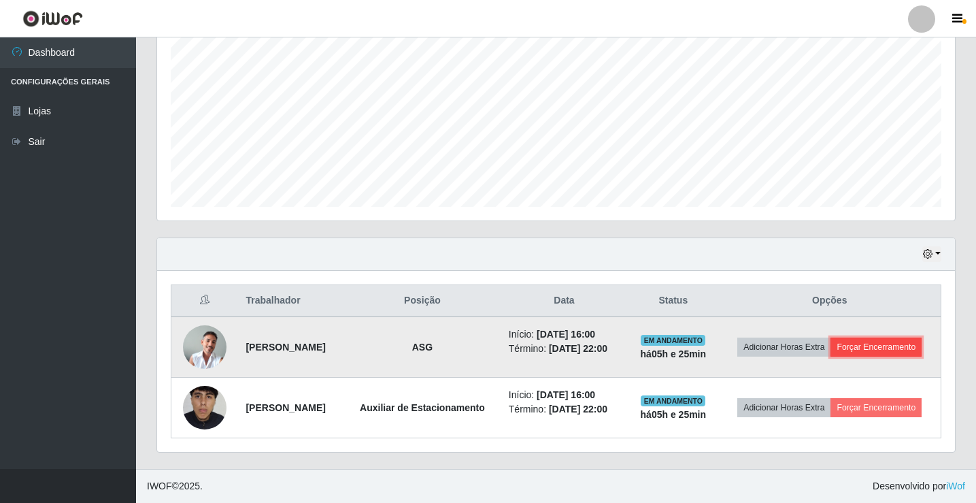
click at [915, 343] on button "Forçar Encerramento" at bounding box center [875, 346] width 91 height 19
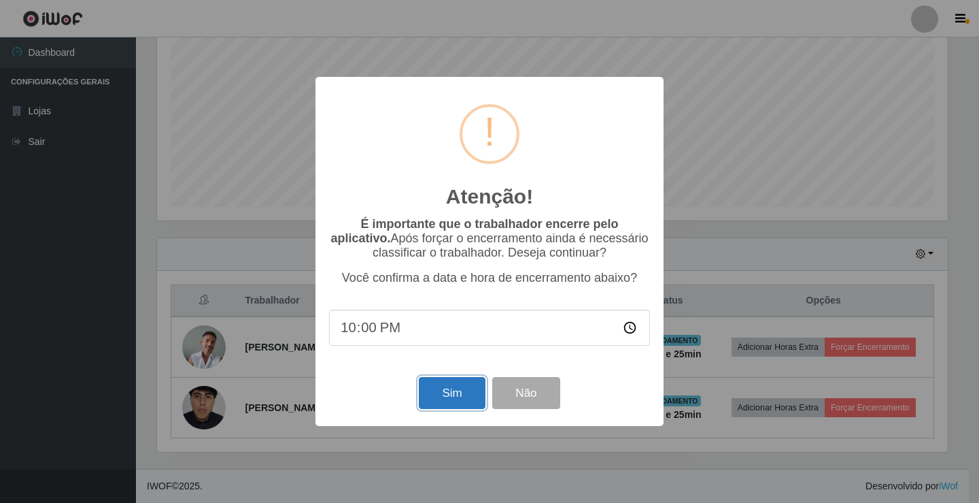
click at [439, 398] on button "Sim" at bounding box center [452, 393] width 66 height 32
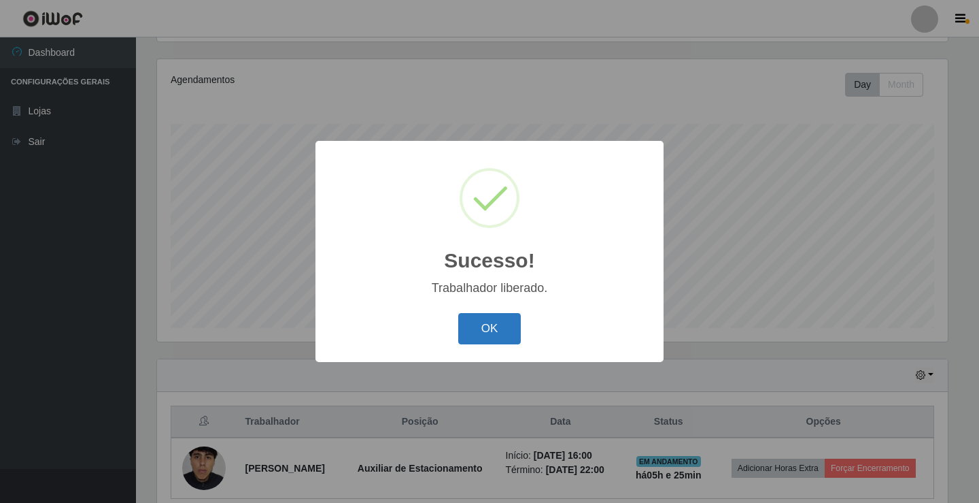
click at [486, 336] on button "OK" at bounding box center [489, 329] width 63 height 32
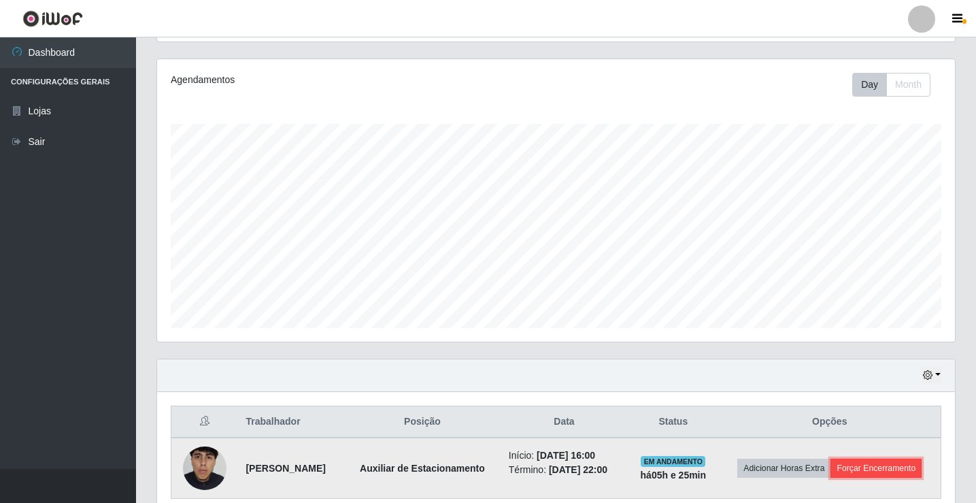
click at [881, 469] on button "Forçar Encerramento" at bounding box center [875, 467] width 91 height 19
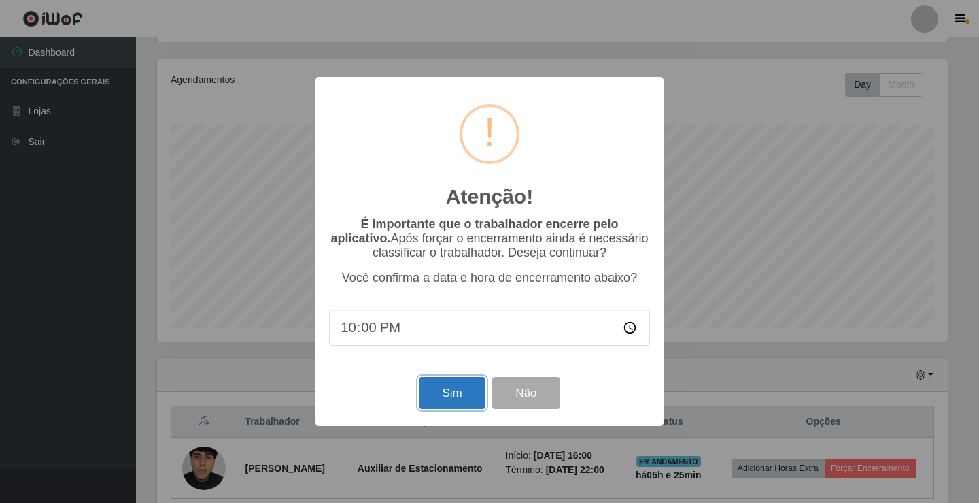
click at [479, 400] on button "Sim" at bounding box center [452, 393] width 66 height 32
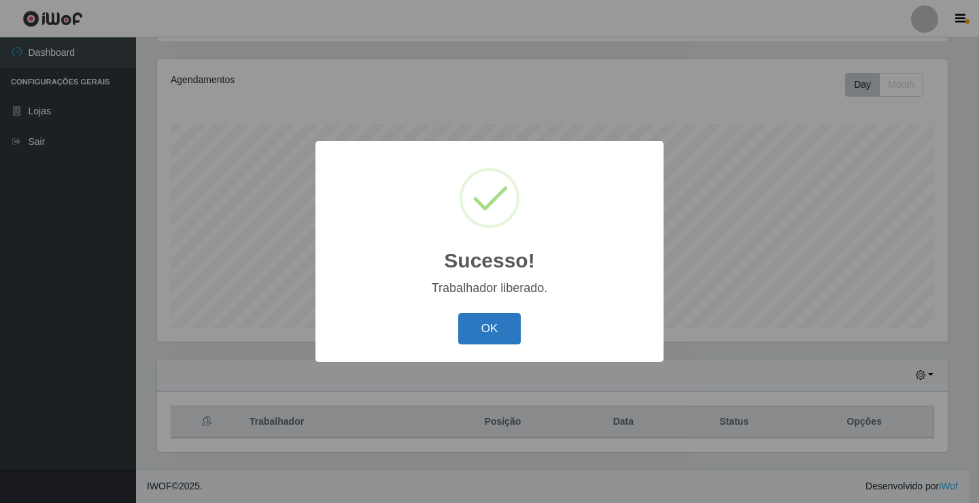
click at [498, 323] on button "OK" at bounding box center [489, 329] width 63 height 32
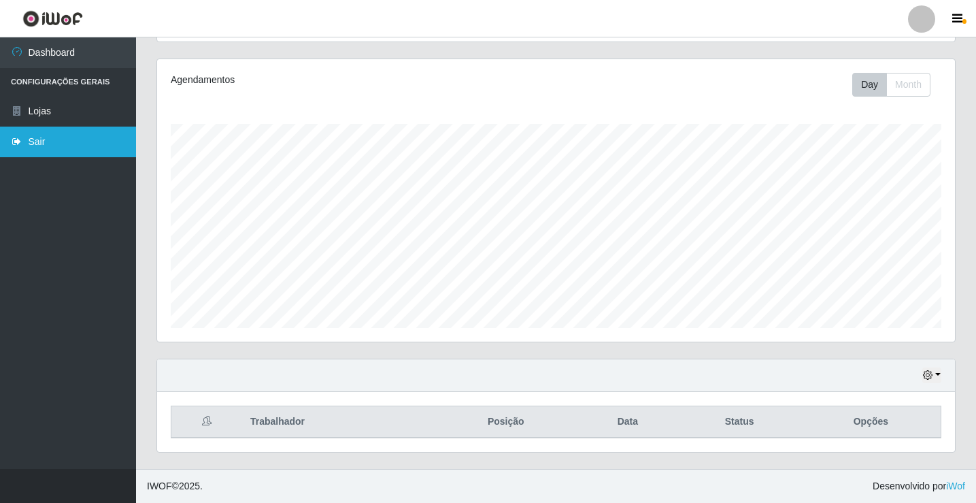
click at [116, 149] on link "Sair" at bounding box center [68, 141] width 136 height 31
